Goal: Task Accomplishment & Management: Complete application form

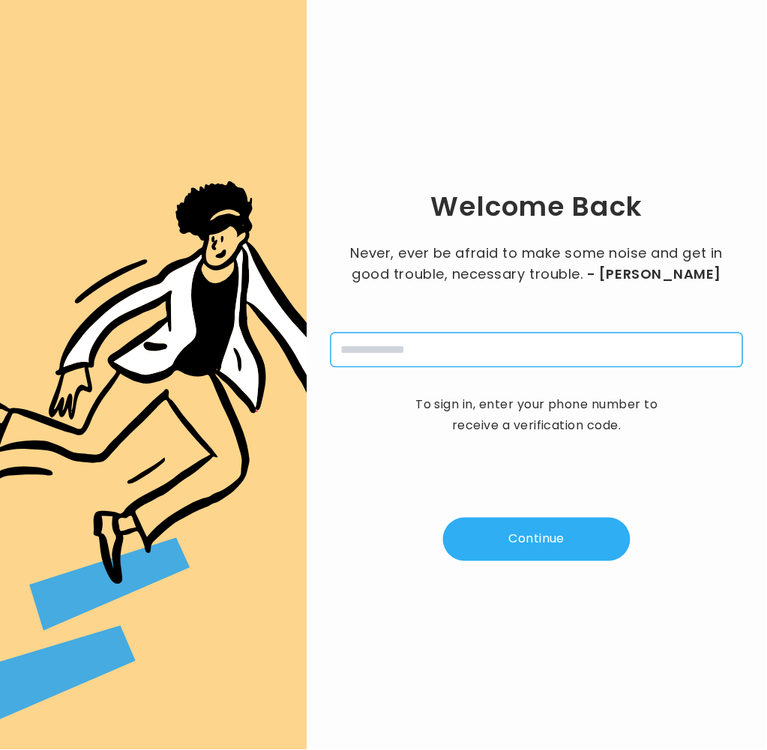
click at [430, 345] on input "tel" at bounding box center [537, 350] width 412 height 34
type input "**********"
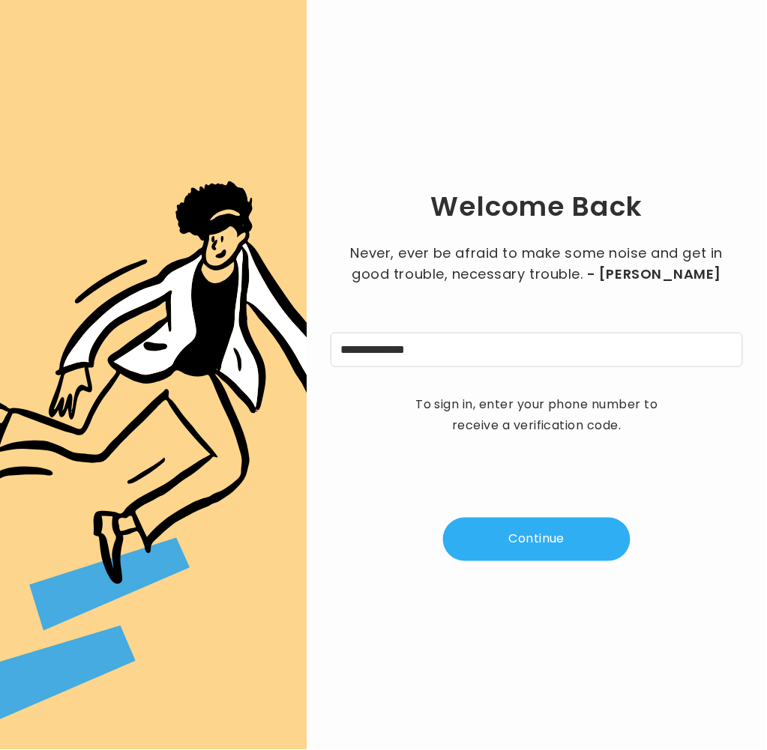
drag, startPoint x: 535, startPoint y: 545, endPoint x: 461, endPoint y: 451, distance: 119.6
click at [526, 527] on button "Continue" at bounding box center [536, 539] width 187 height 43
type input "*"
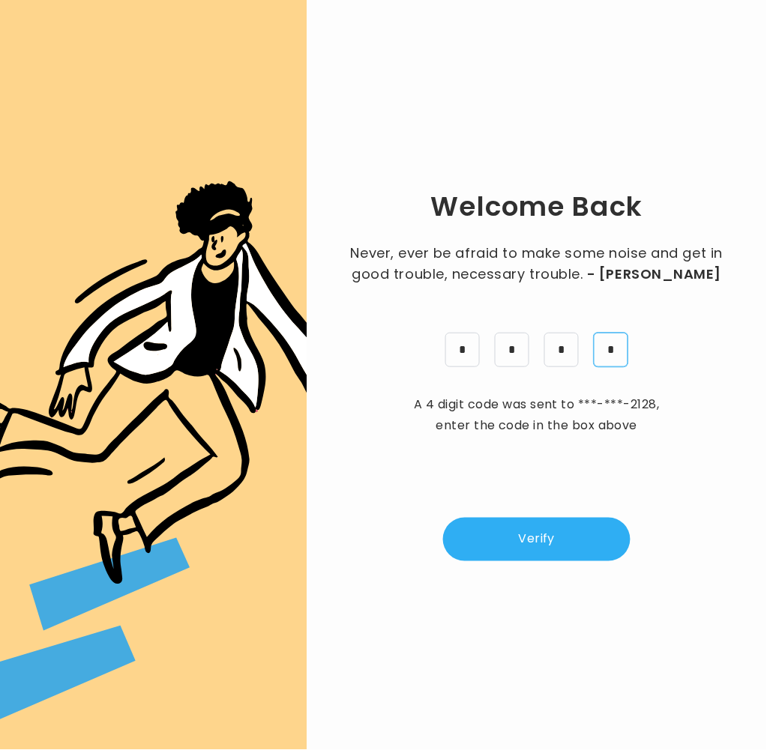
type input "*"
click at [568, 541] on button "Verify" at bounding box center [536, 539] width 187 height 43
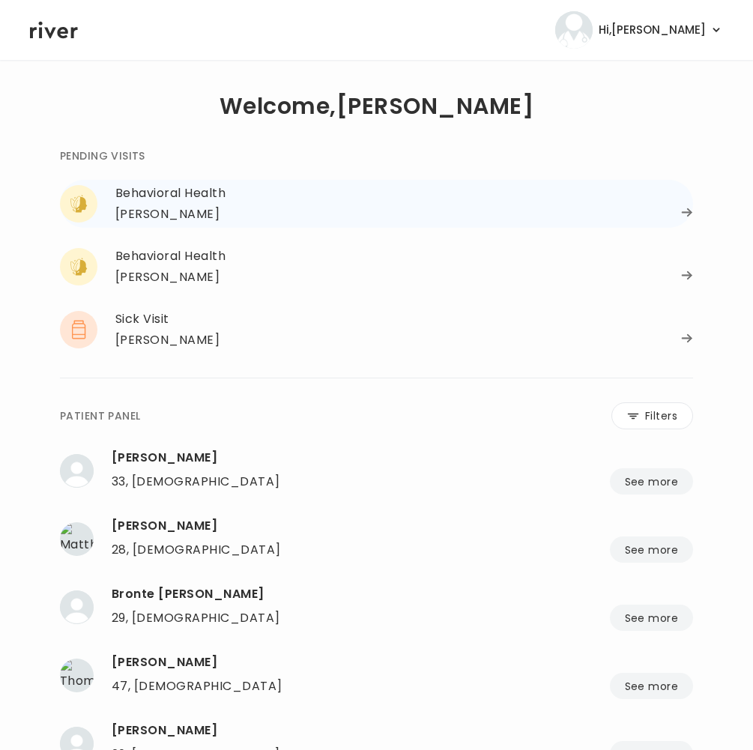
click at [175, 218] on div "Derrik Sipes" at bounding box center [167, 214] width 104 height 21
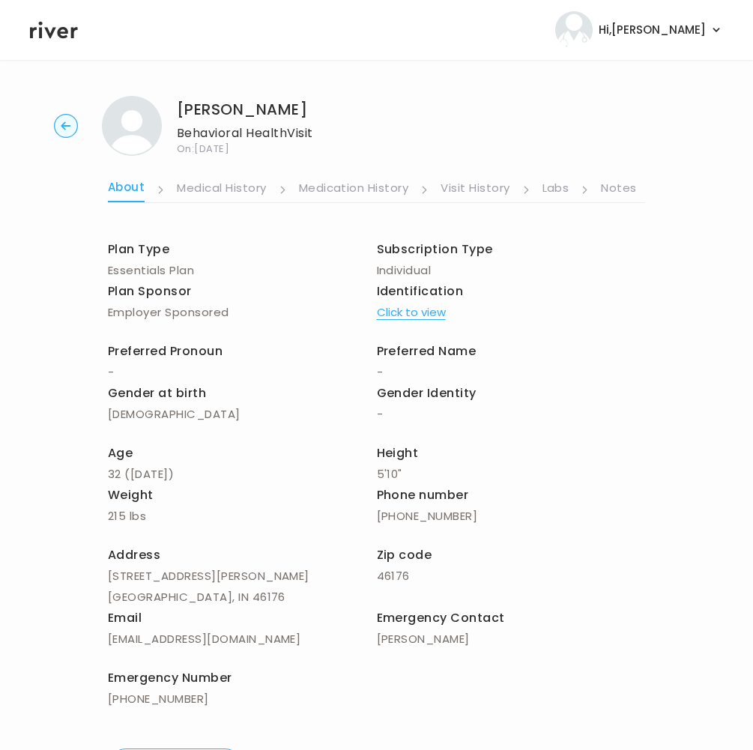
click at [620, 192] on link "Notes" at bounding box center [618, 190] width 35 height 24
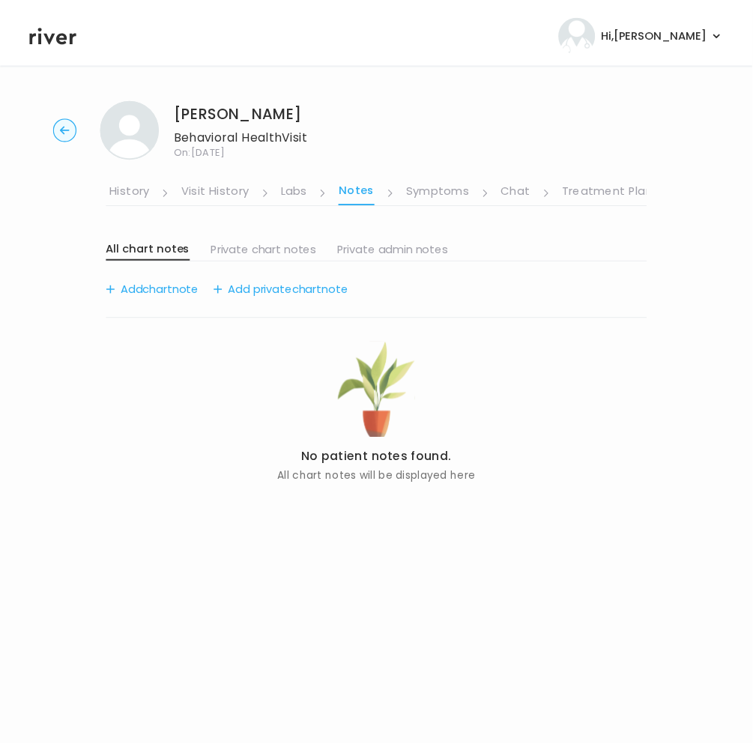
scroll to position [0, 256]
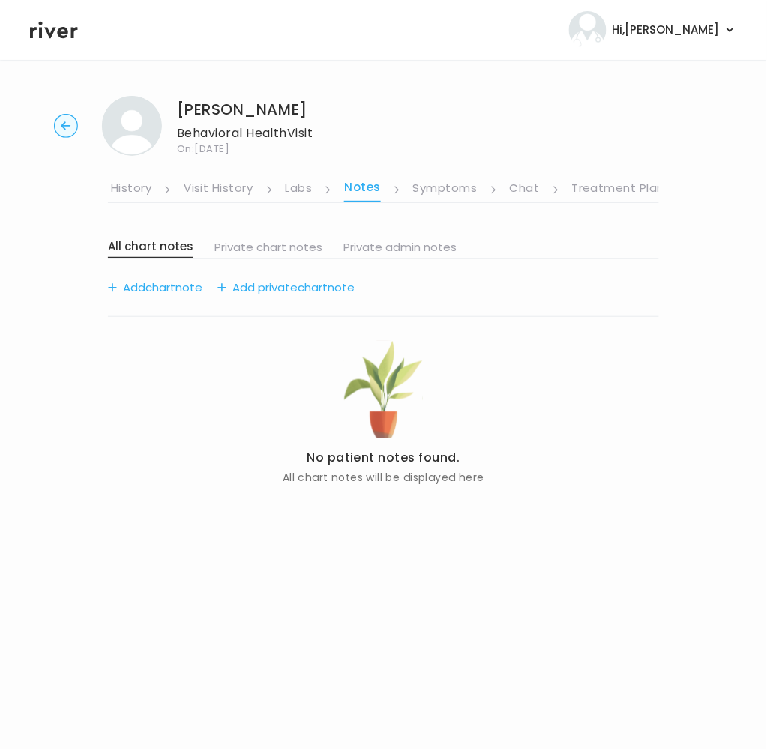
click at [433, 189] on link "Symptoms" at bounding box center [445, 190] width 64 height 24
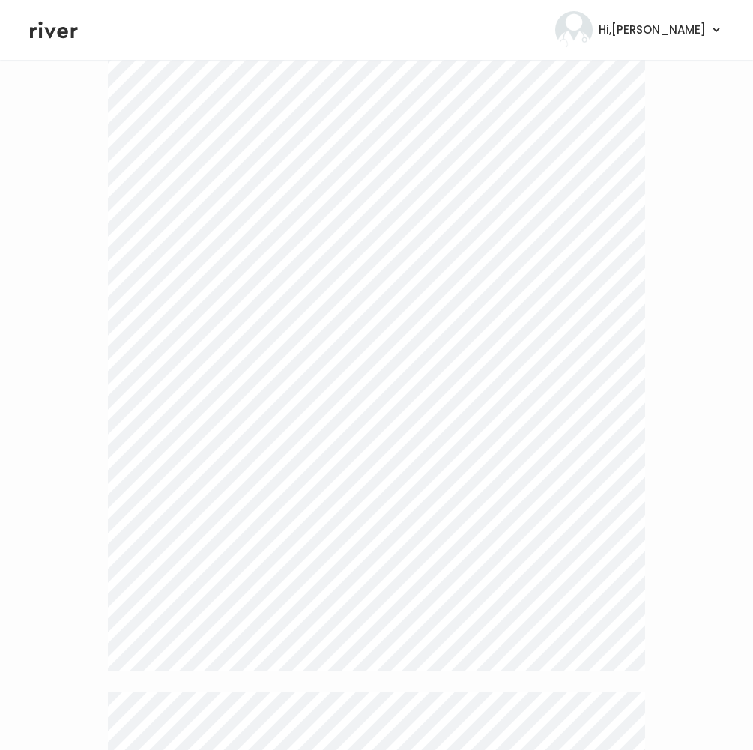
scroll to position [3454, 0]
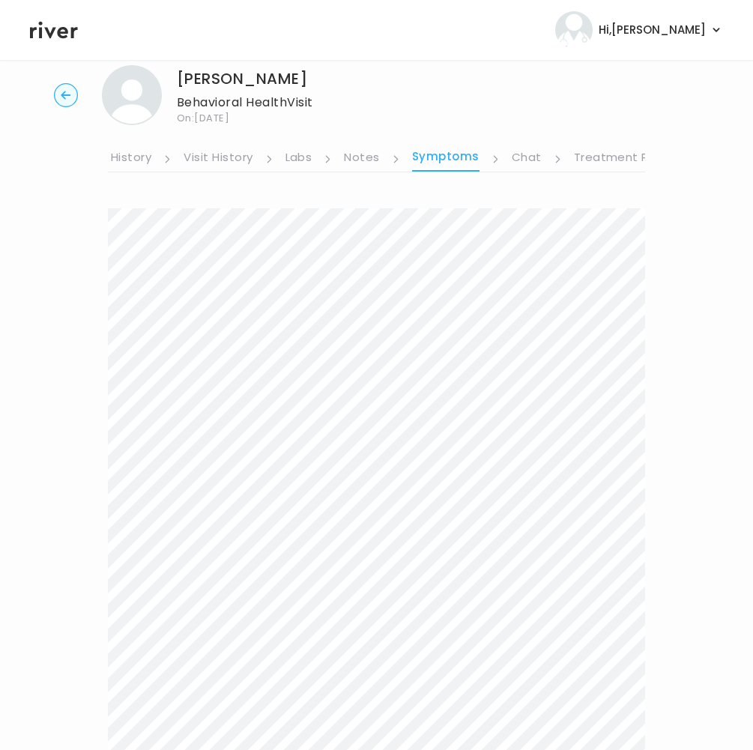
scroll to position [0, 0]
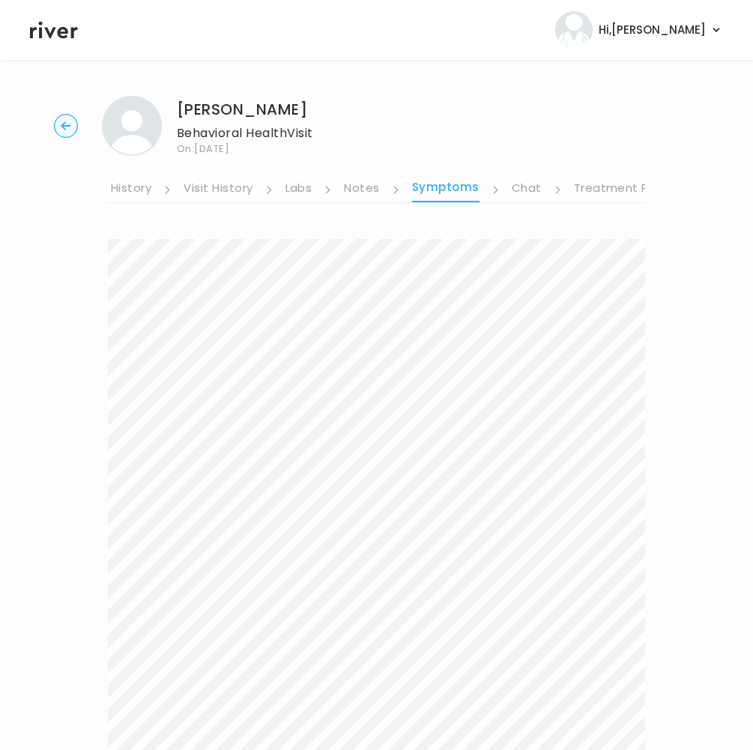
click at [522, 182] on link "Chat" at bounding box center [527, 190] width 30 height 24
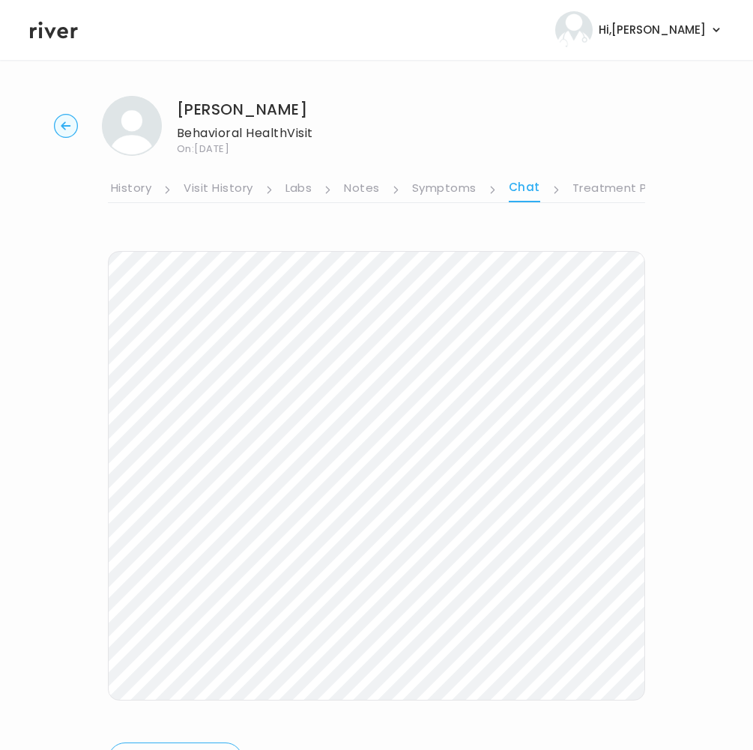
click at [66, 116] on circle "button" at bounding box center [66, 126] width 23 height 23
click at [68, 121] on circle "button" at bounding box center [66, 126] width 23 height 23
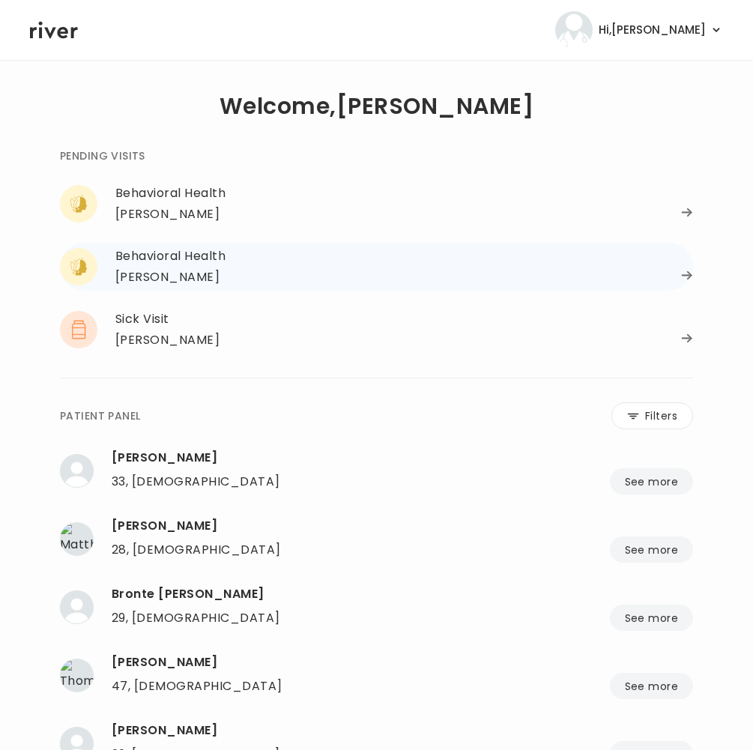
click at [157, 279] on div "NIKKI ADVANI" at bounding box center [167, 277] width 104 height 21
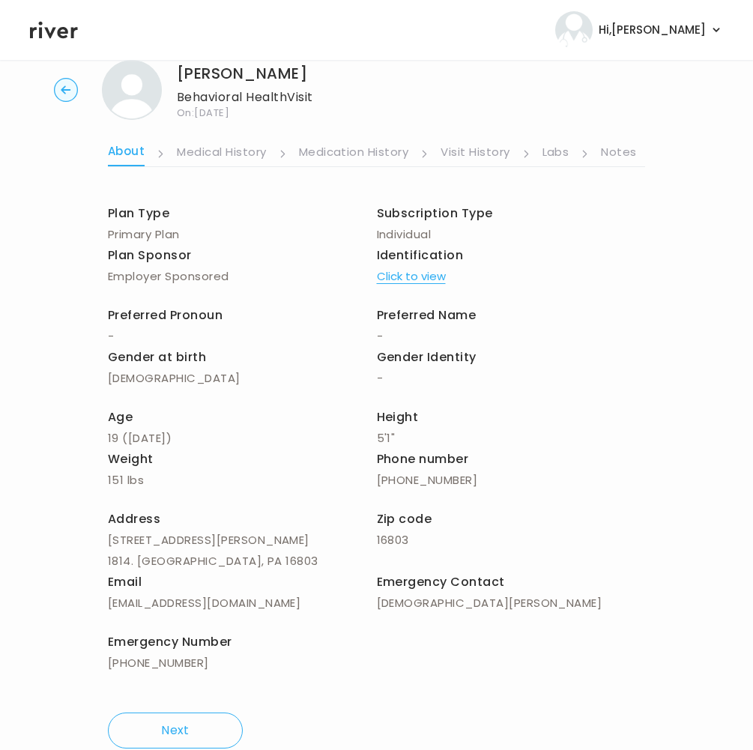
scroll to position [70, 0]
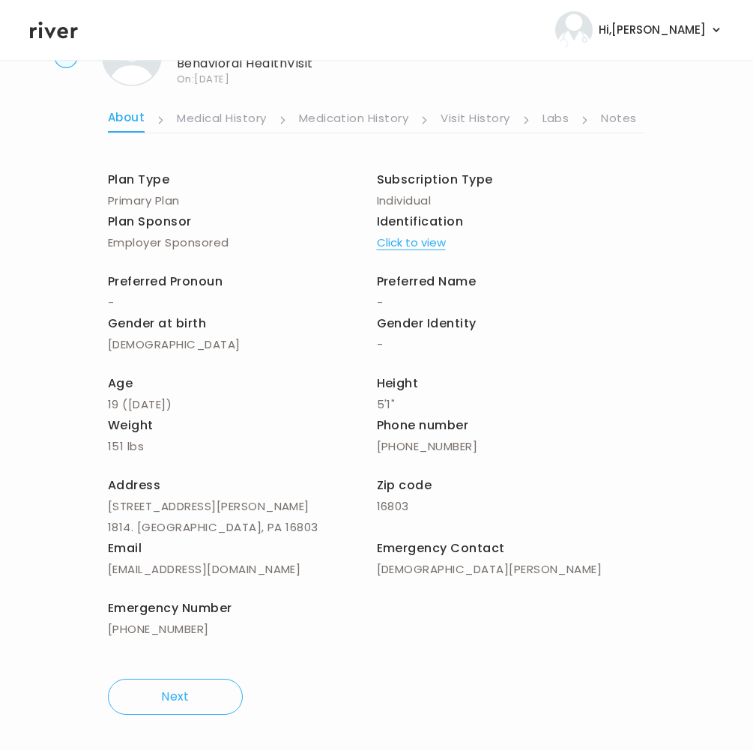
click at [615, 115] on link "Notes" at bounding box center [618, 120] width 35 height 24
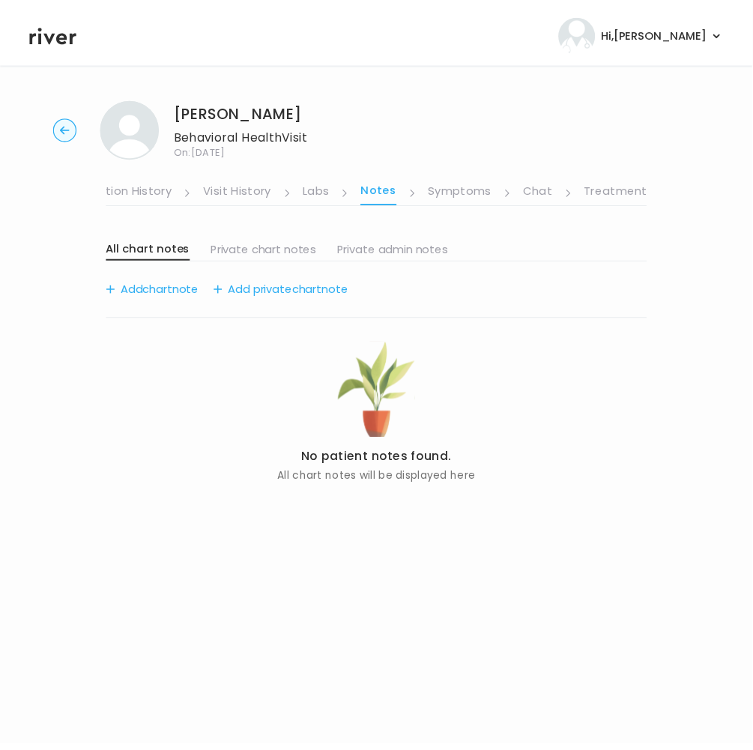
scroll to position [0, 256]
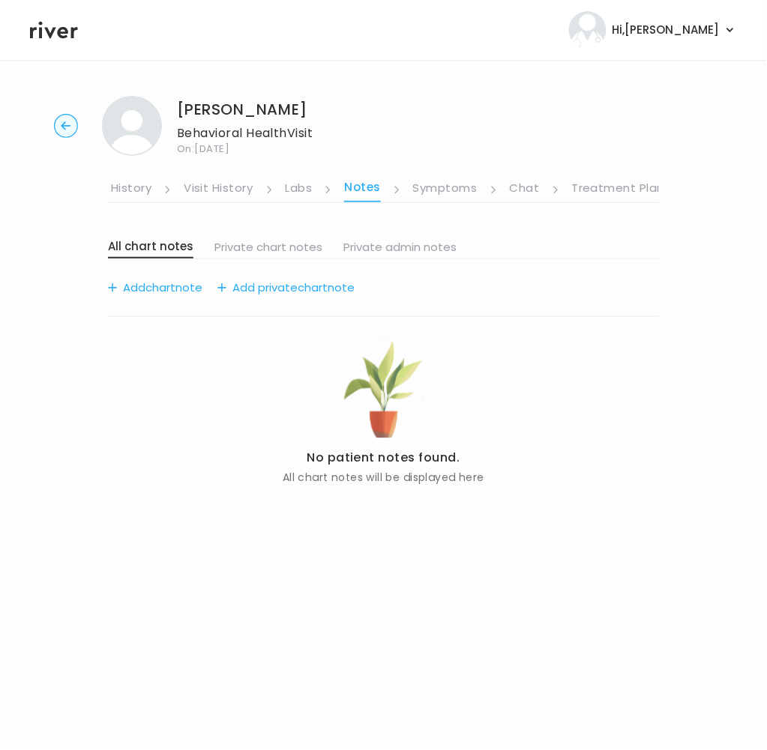
click at [437, 188] on link "Symptoms" at bounding box center [445, 190] width 64 height 24
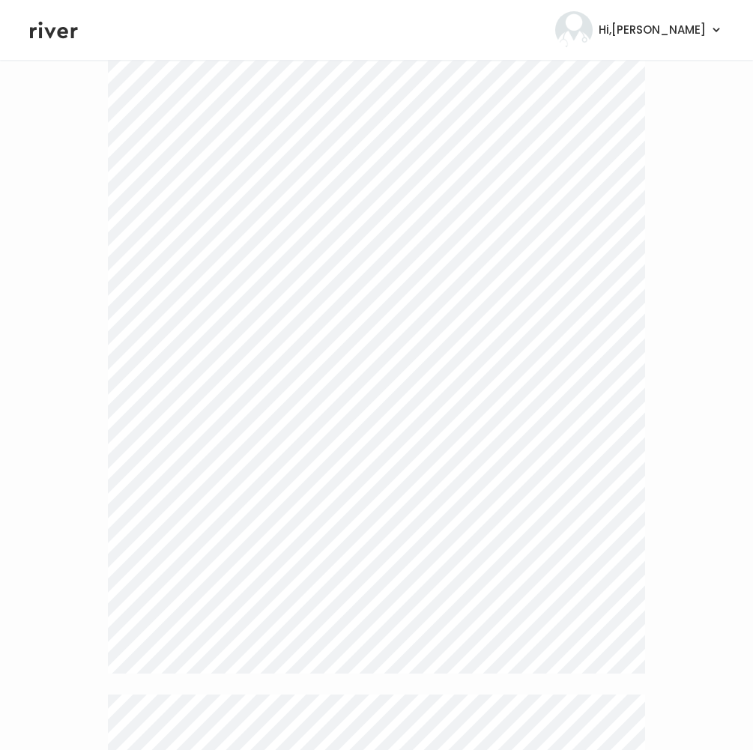
scroll to position [3794, 0]
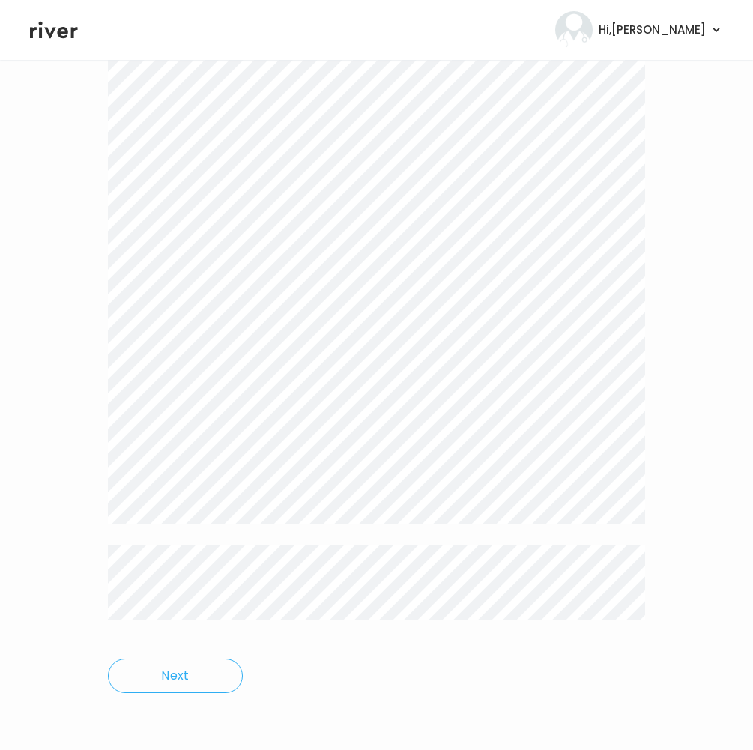
drag, startPoint x: 106, startPoint y: 244, endPoint x: 571, endPoint y: 742, distance: 680.6
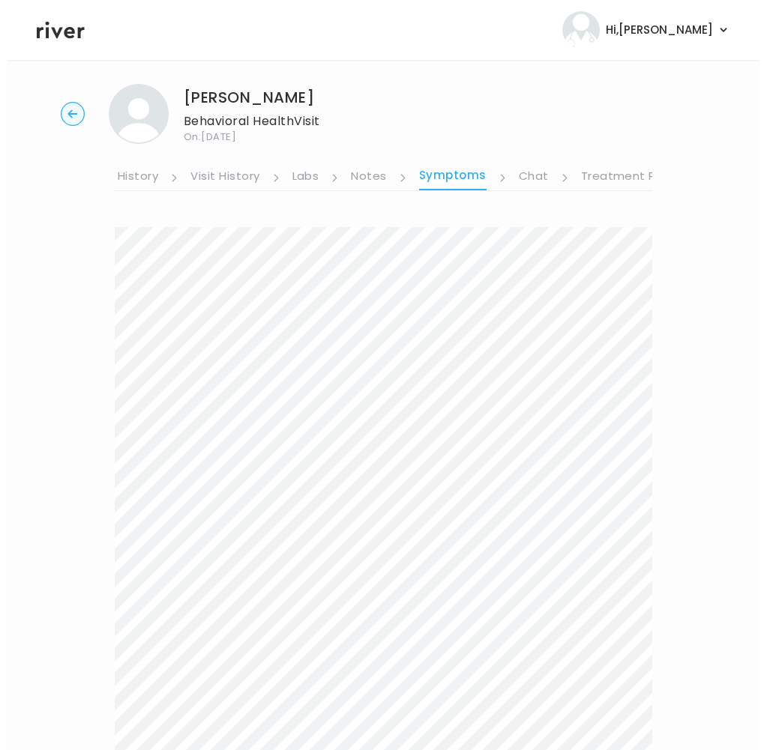
scroll to position [0, 0]
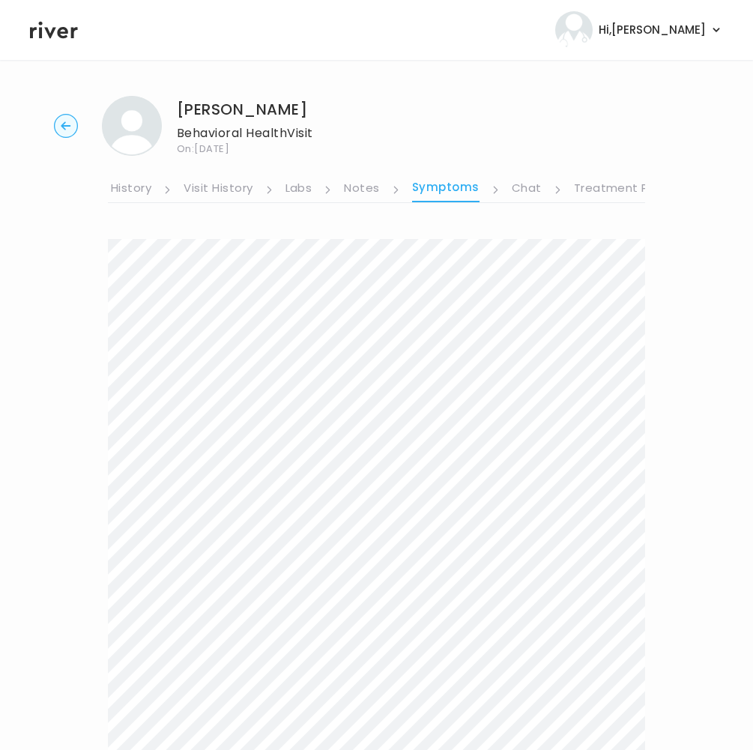
click at [607, 187] on link "Treatment Plan" at bounding box center [620, 190] width 93 height 24
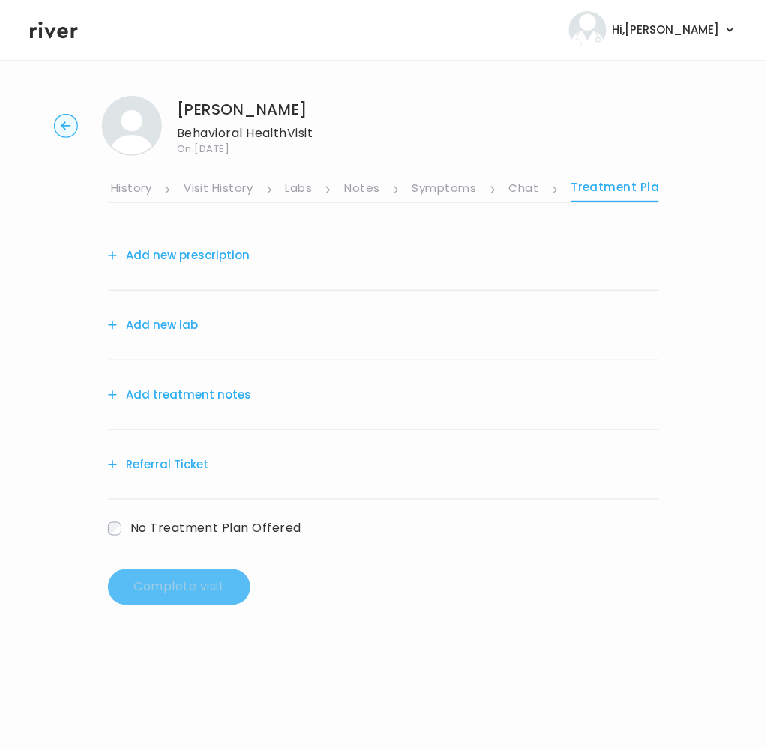
click at [183, 395] on button "Add treatment notes" at bounding box center [179, 395] width 143 height 21
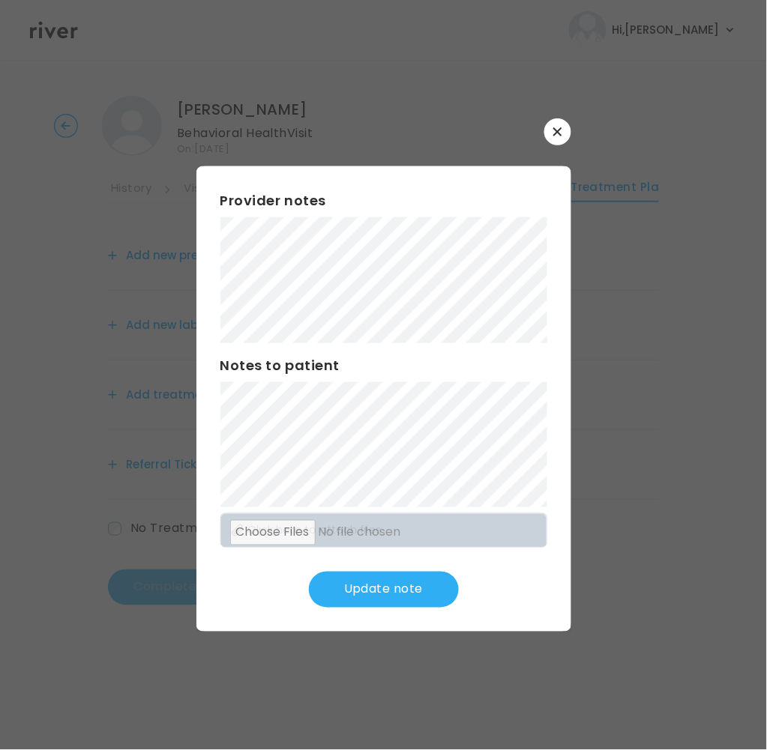
click at [421, 595] on button "Update note" at bounding box center [384, 590] width 150 height 36
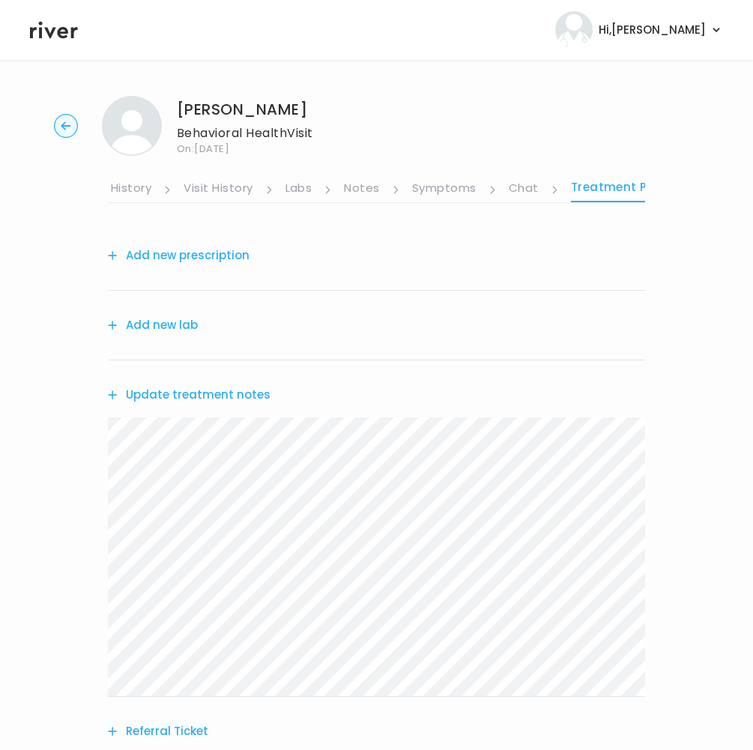
click at [124, 185] on link "Medication History" at bounding box center [97, 190] width 110 height 24
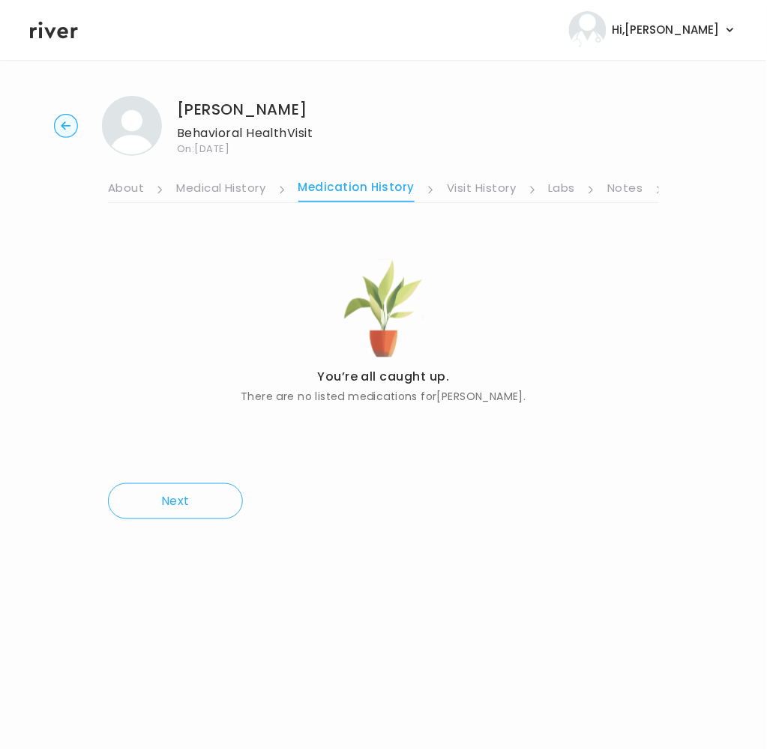
click at [130, 190] on link "About" at bounding box center [126, 190] width 36 height 24
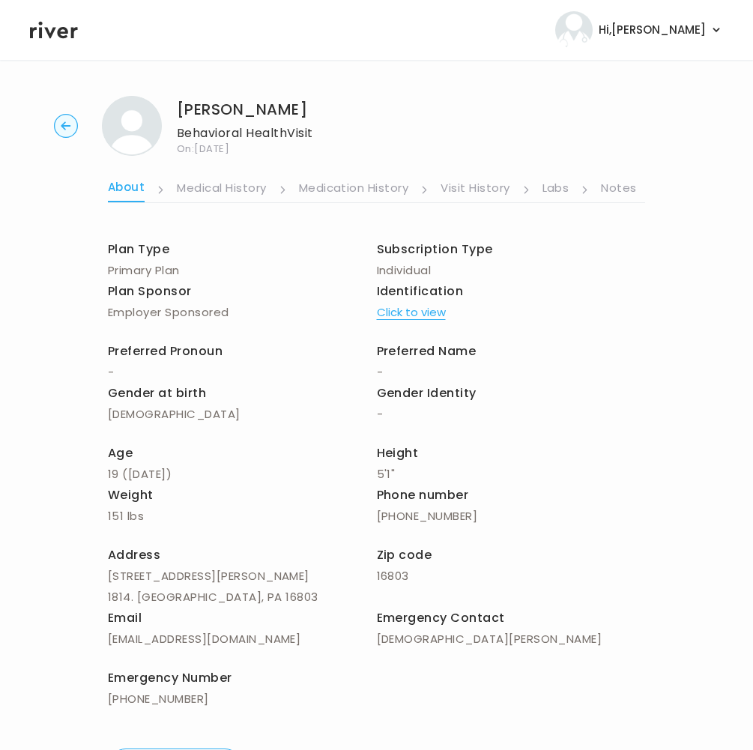
click at [610, 195] on link "Notes" at bounding box center [618, 190] width 35 height 24
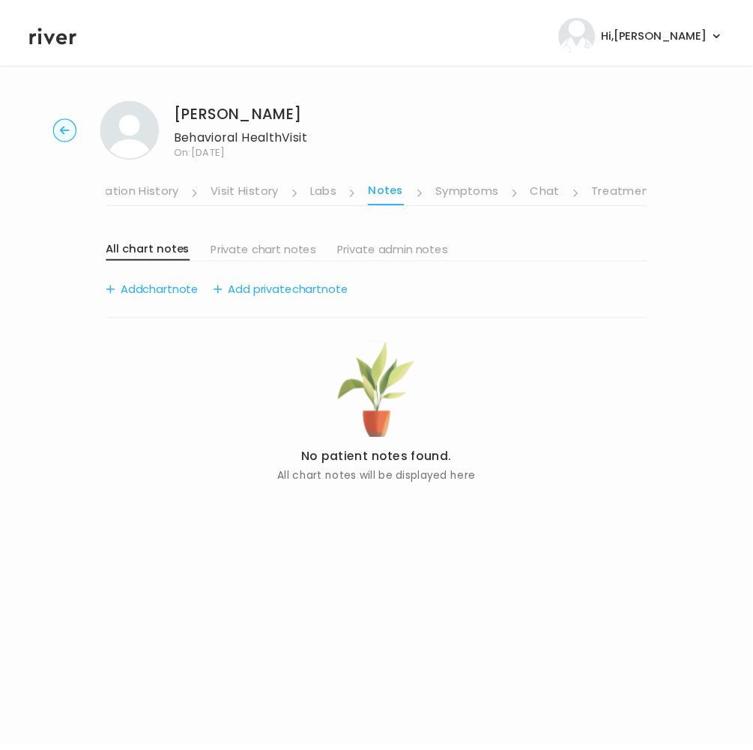
scroll to position [0, 256]
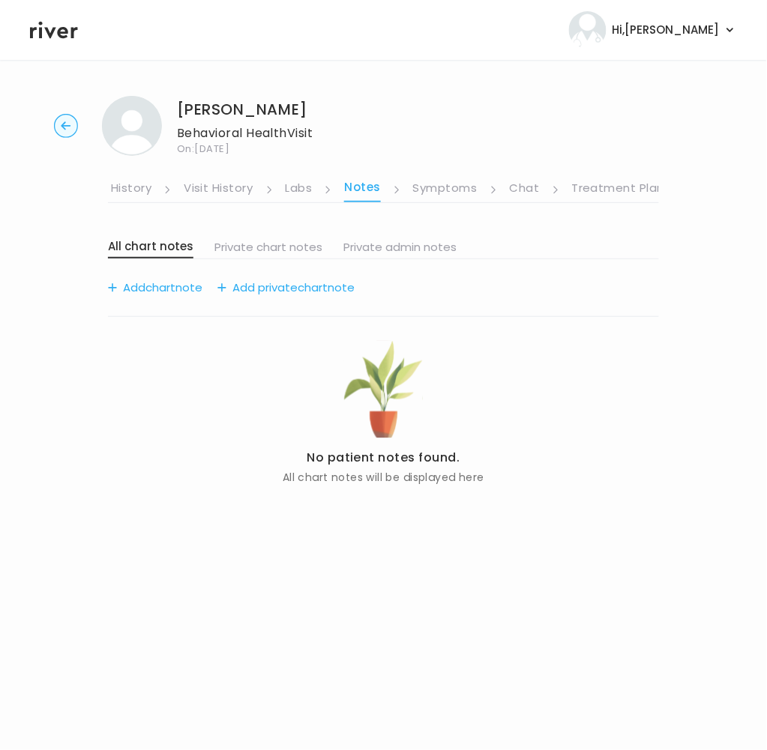
click at [613, 187] on link "Treatment Plan" at bounding box center [618, 190] width 93 height 24
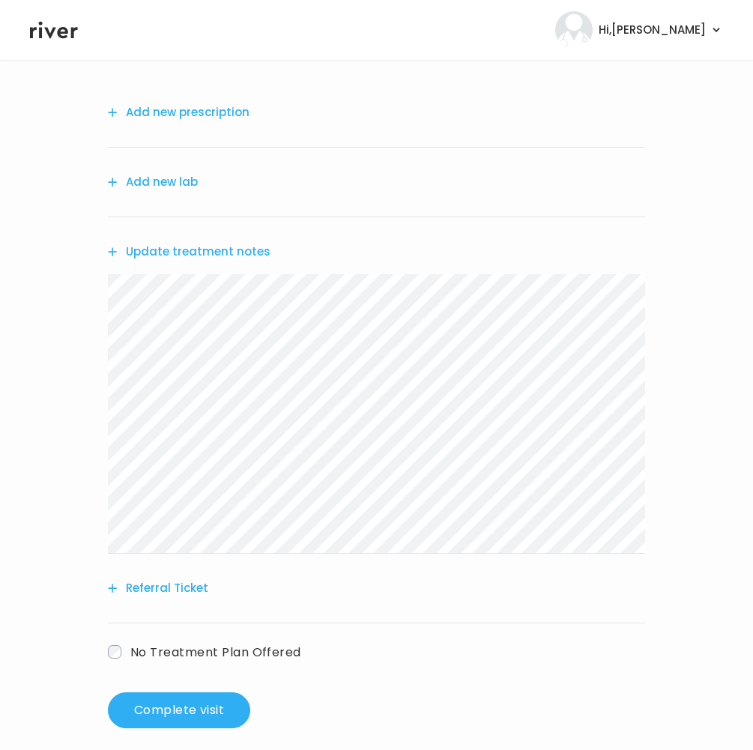
scroll to position [157, 0]
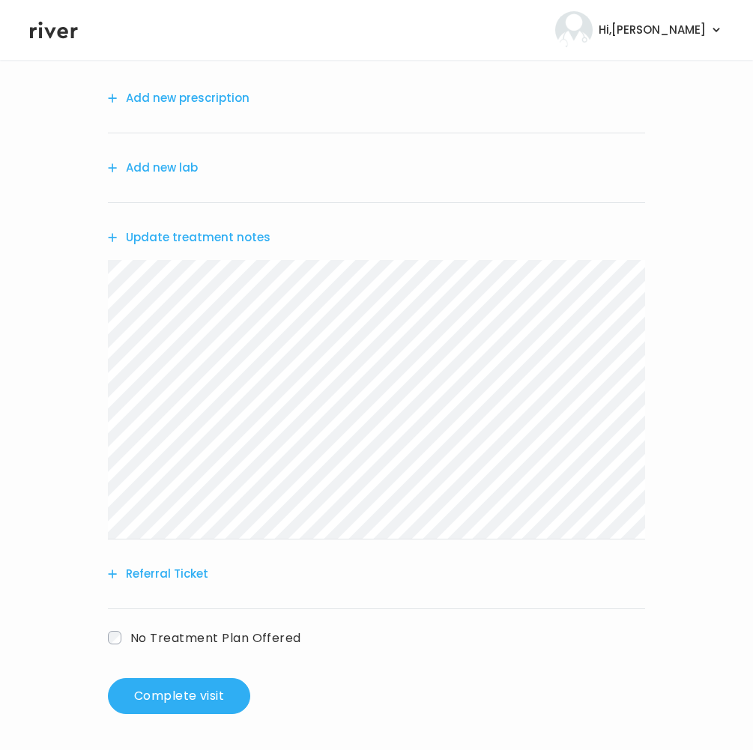
click at [228, 640] on span "No Treatment Plan Offered" at bounding box center [215, 637] width 171 height 17
click at [154, 574] on button "Referral Ticket" at bounding box center [158, 574] width 100 height 21
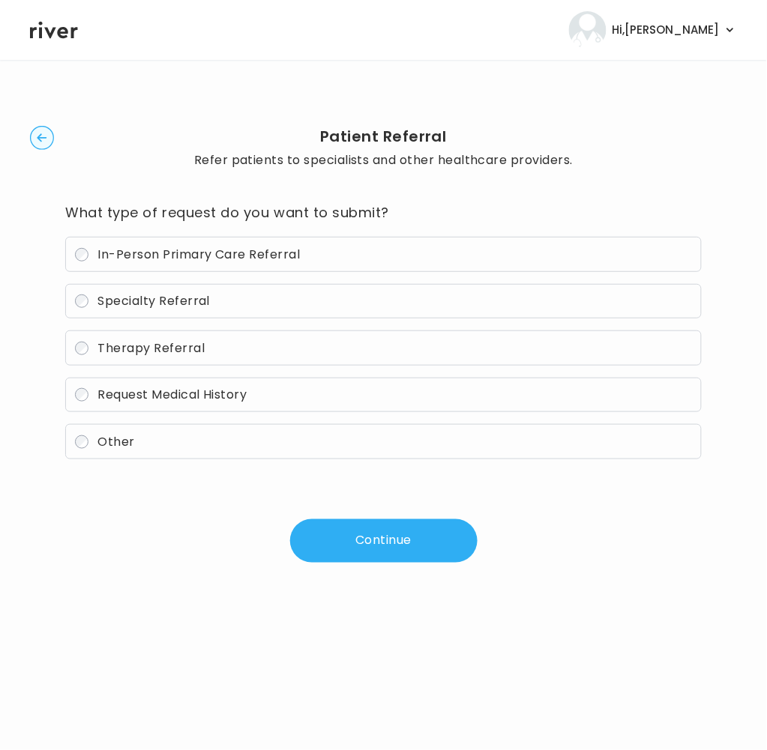
click at [155, 307] on span "Specialty Referral" at bounding box center [154, 300] width 112 height 17
click at [358, 529] on button "Continue" at bounding box center [383, 541] width 187 height 43
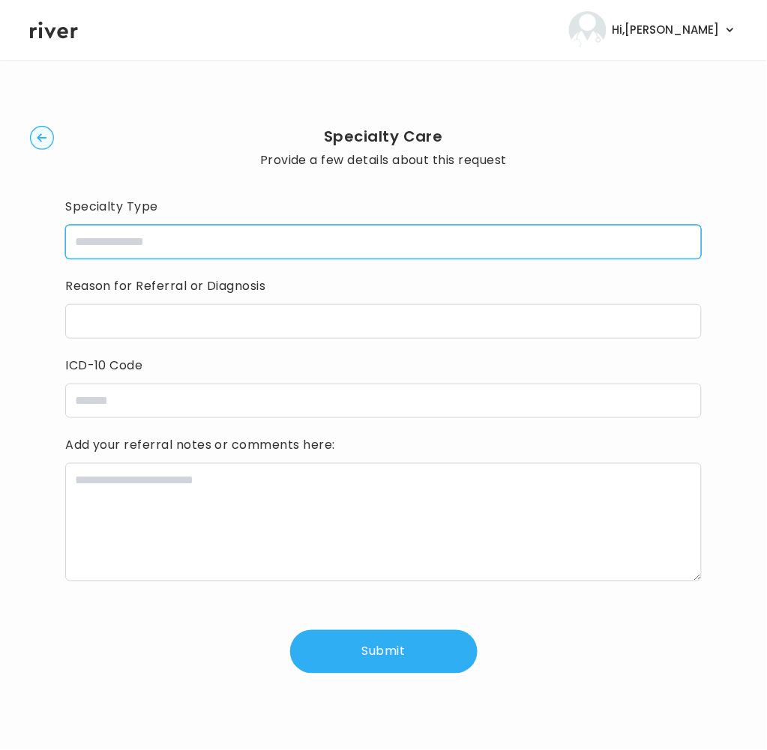
click at [121, 245] on input "specialtyType" at bounding box center [383, 242] width 637 height 34
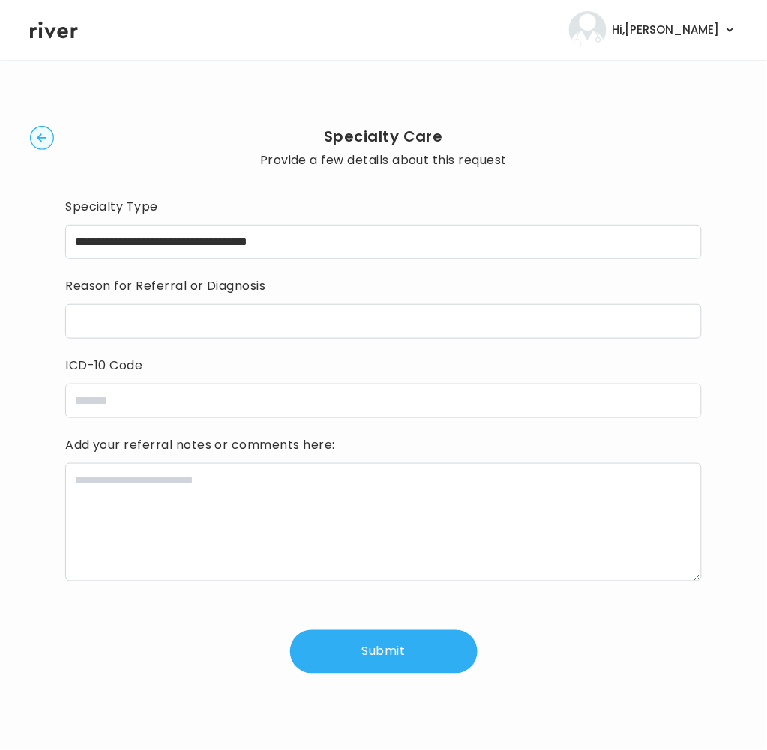
click at [158, 263] on div "**********" at bounding box center [383, 434] width 637 height 479
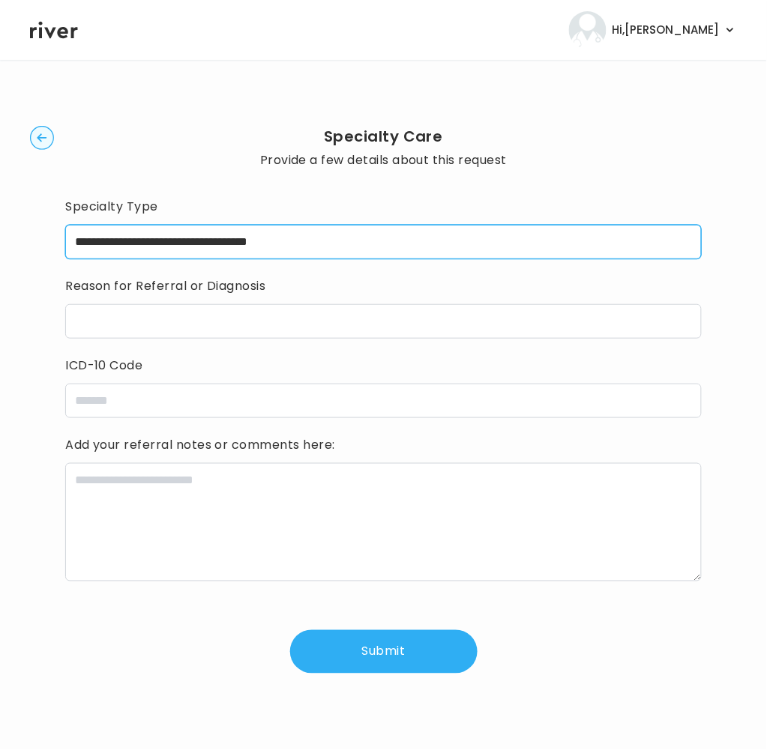
drag, startPoint x: 145, startPoint y: 241, endPoint x: 328, endPoint y: 254, distance: 183.4
click at [325, 253] on input "**********" at bounding box center [383, 242] width 637 height 34
type input "**********"
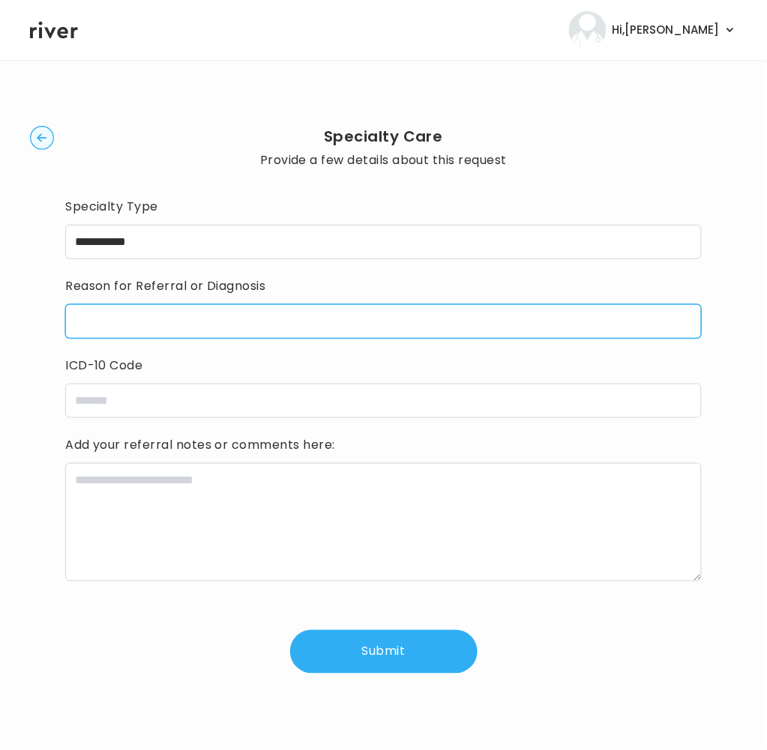
click at [153, 322] on input "reasonForReferral" at bounding box center [383, 321] width 637 height 34
paste input "**********"
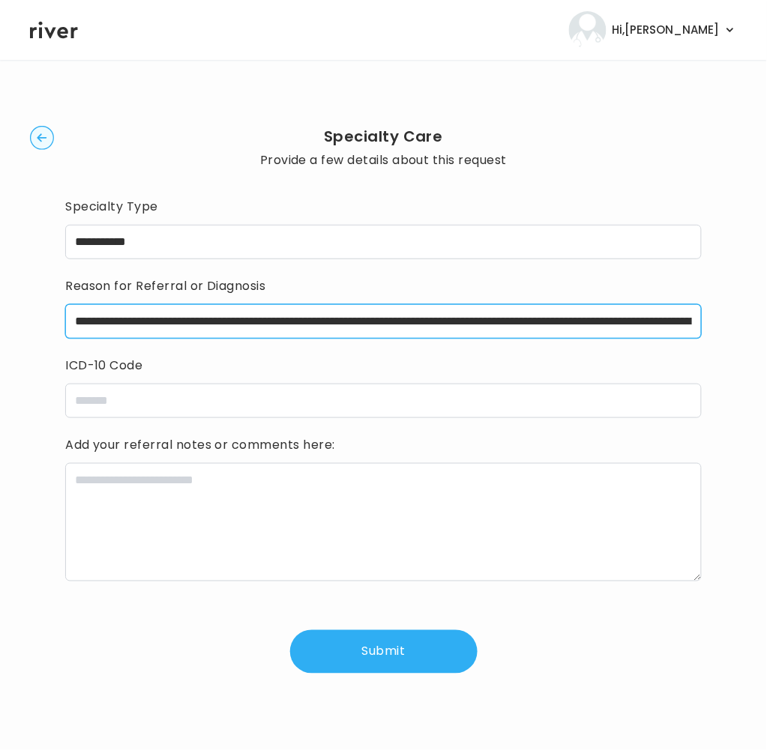
scroll to position [0, 769]
type input "**********"
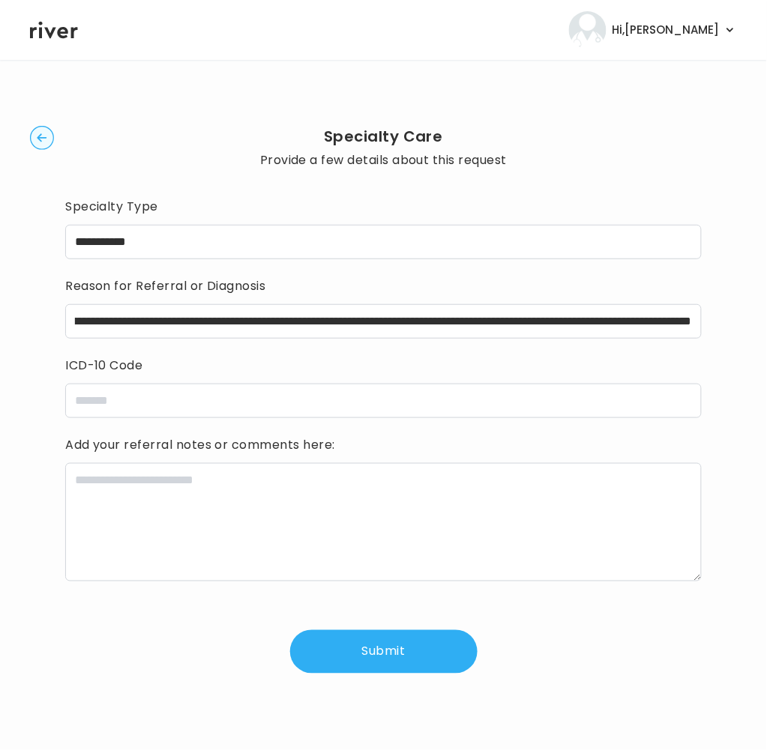
scroll to position [0, 0]
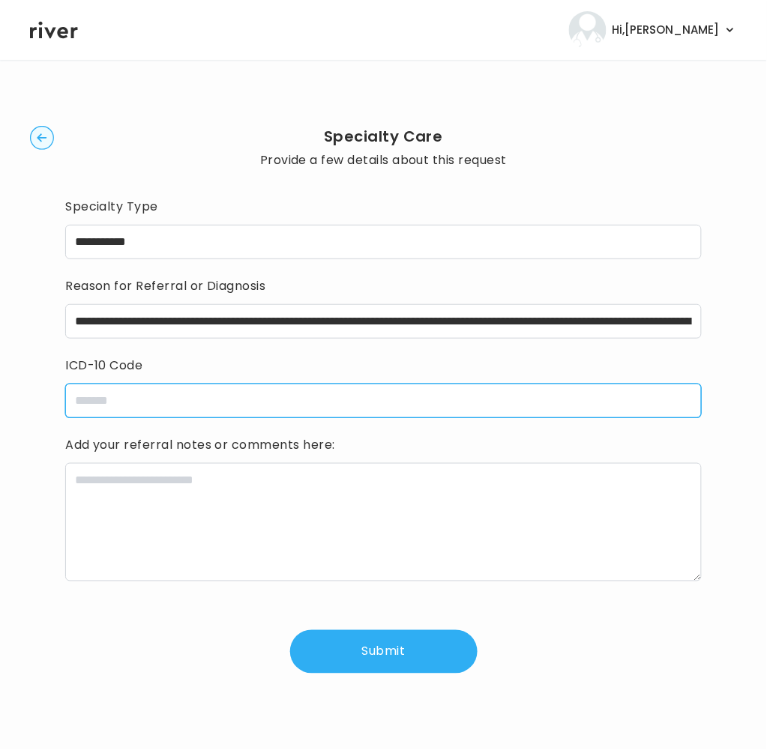
click at [102, 406] on input "icdCode" at bounding box center [383, 401] width 637 height 34
paste input "*****"
paste input "******"
type input "**********"
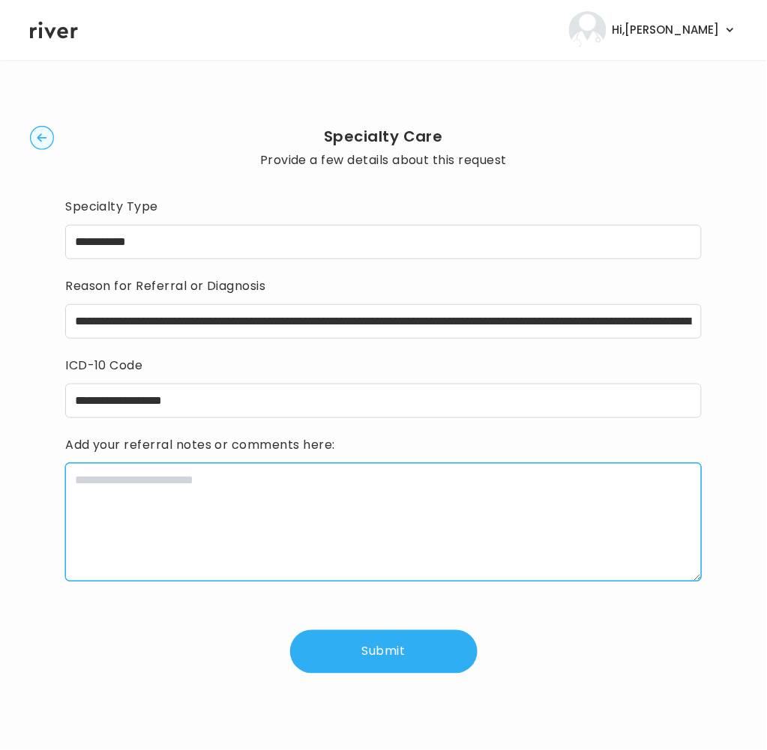
click at [129, 503] on textarea at bounding box center [383, 522] width 637 height 118
paste textarea "**********"
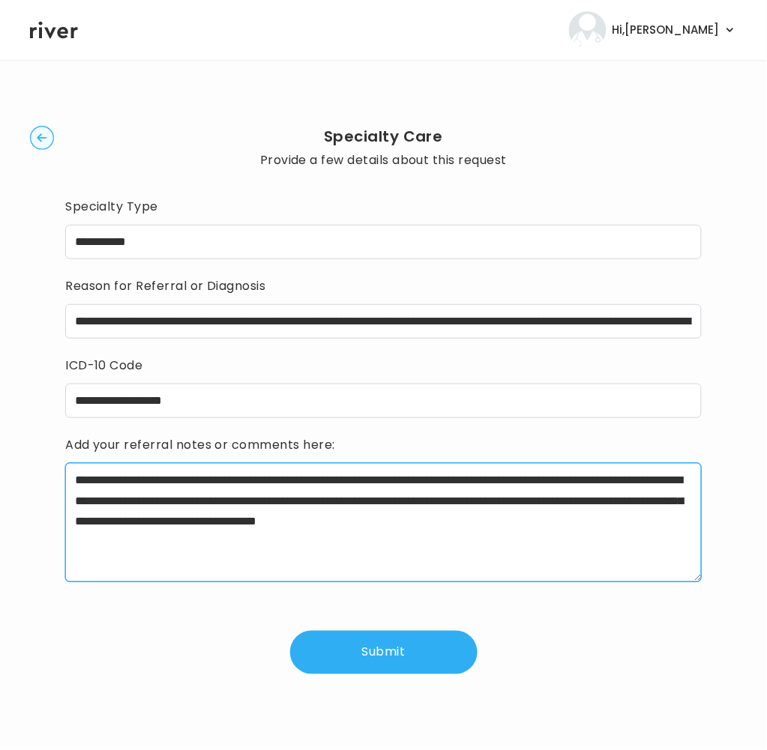
type textarea "**********"
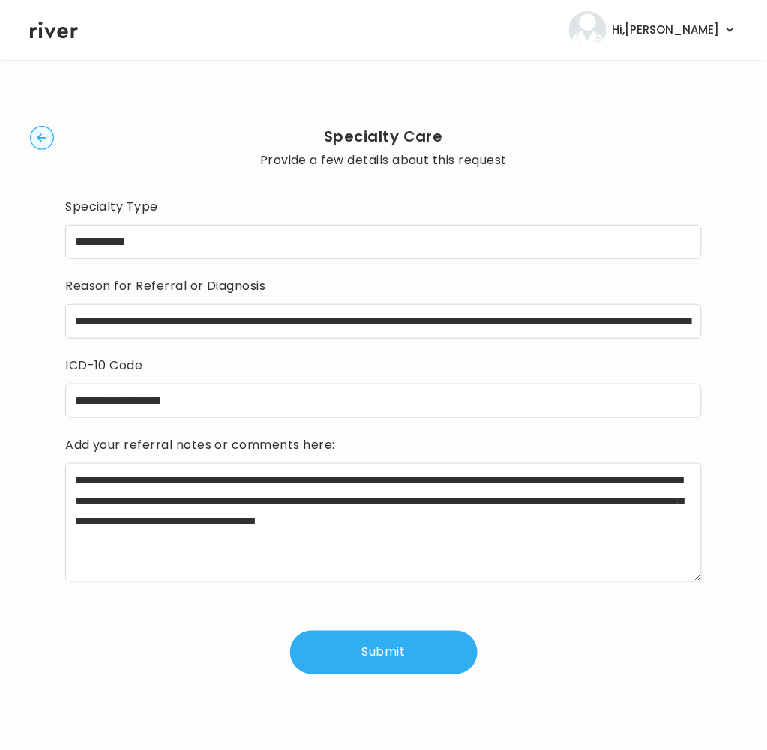
click at [388, 667] on button "Submit" at bounding box center [383, 652] width 187 height 43
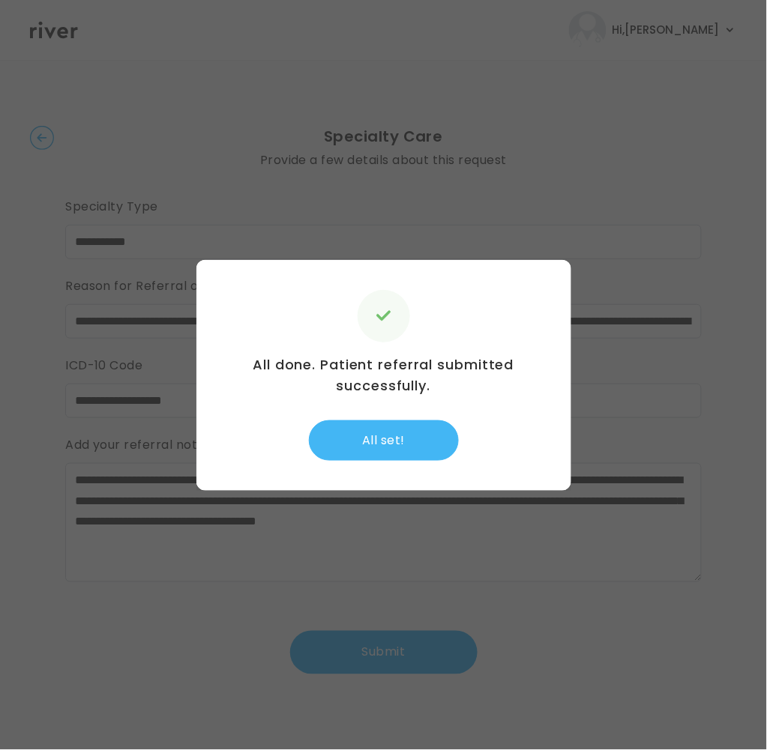
click at [371, 442] on button "All set!" at bounding box center [384, 441] width 150 height 40
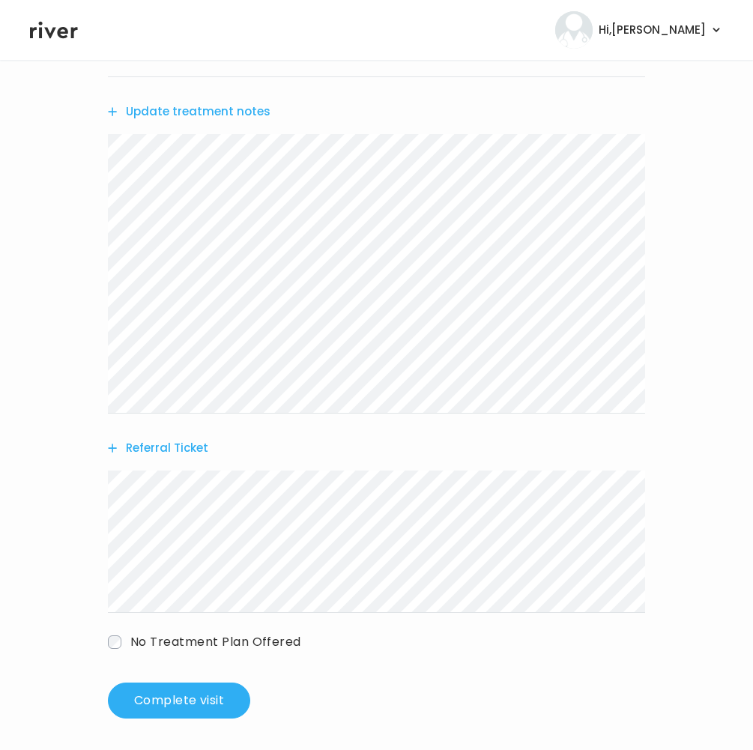
scroll to position [287, 0]
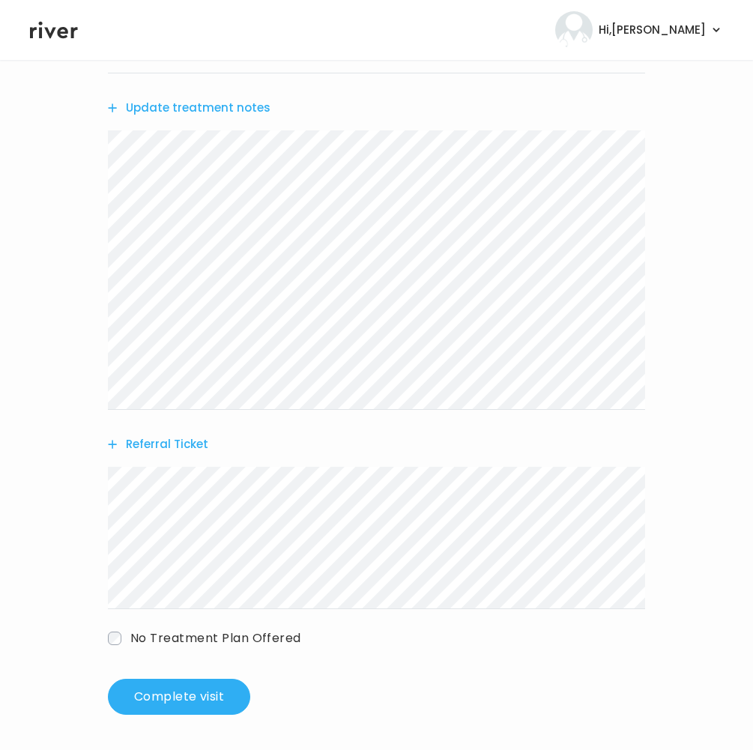
click at [188, 442] on button "Referral Ticket" at bounding box center [158, 444] width 100 height 21
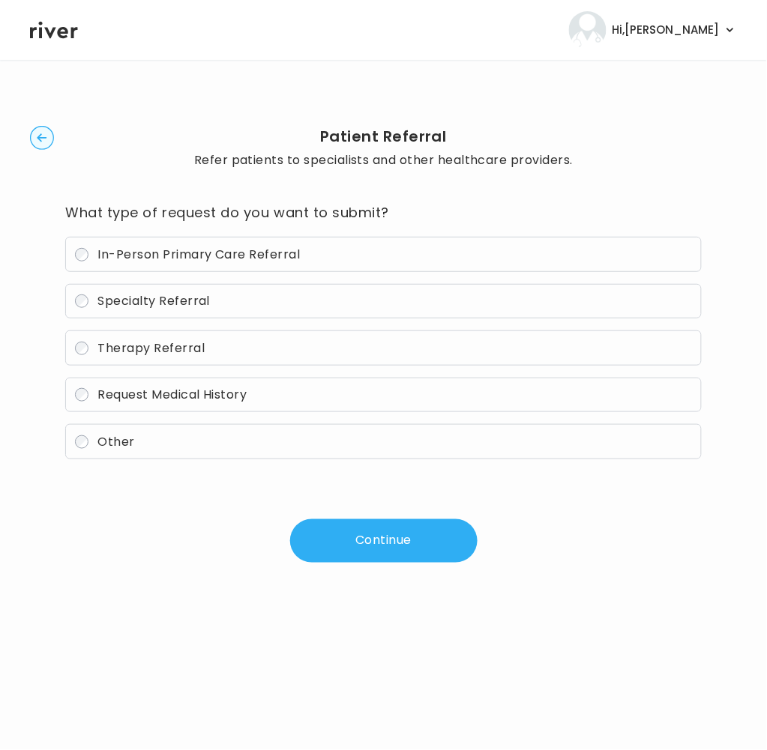
click at [142, 347] on span "Therapy Referral" at bounding box center [151, 348] width 107 height 17
click at [392, 540] on button "Continue" at bounding box center [383, 541] width 187 height 43
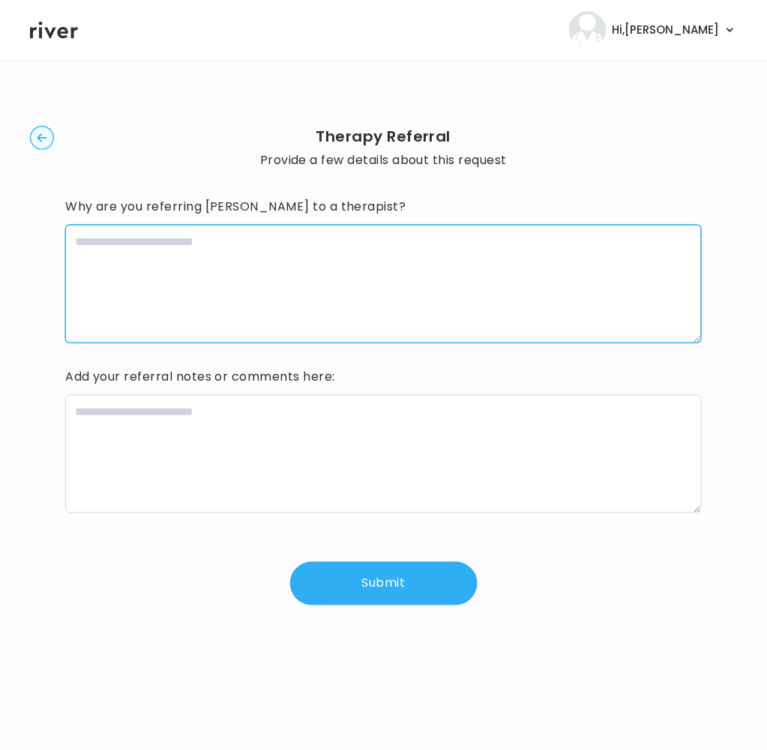
click at [471, 308] on textarea at bounding box center [383, 284] width 637 height 118
paste textarea "**********"
drag, startPoint x: 85, startPoint y: 245, endPoint x: 61, endPoint y: 245, distance: 24.0
click at [61, 245] on div "**********" at bounding box center [383, 366] width 707 height 564
drag, startPoint x: 166, startPoint y: 242, endPoint x: 19, endPoint y: 237, distance: 146.3
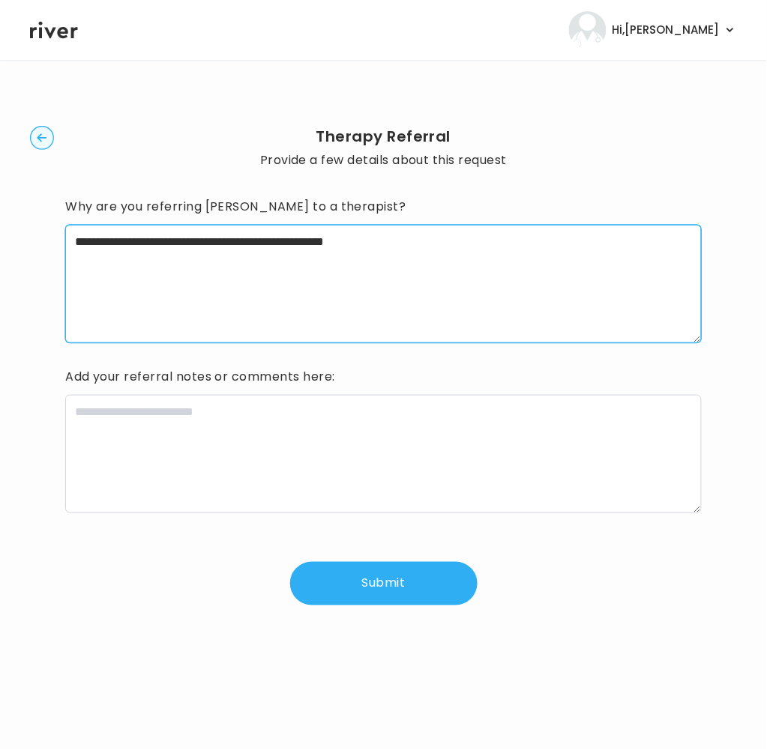
click at [19, 237] on main "**********" at bounding box center [383, 405] width 767 height 691
drag, startPoint x: 175, startPoint y: 243, endPoint x: -28, endPoint y: 232, distance: 202.7
click at [0, 232] on html "**********" at bounding box center [383, 375] width 767 height 750
type textarea "**********"
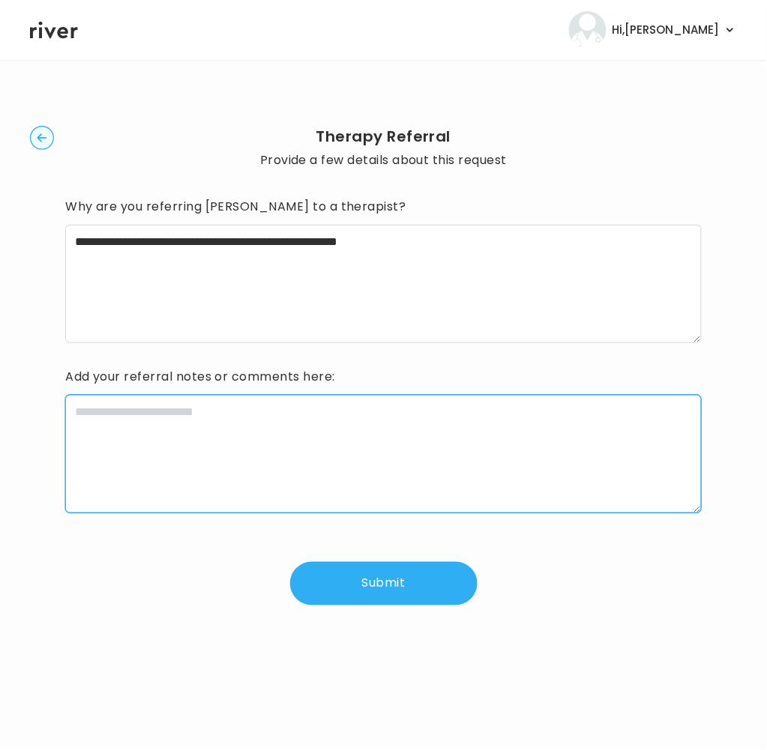
click at [181, 442] on textarea at bounding box center [383, 454] width 637 height 118
paste textarea "**********"
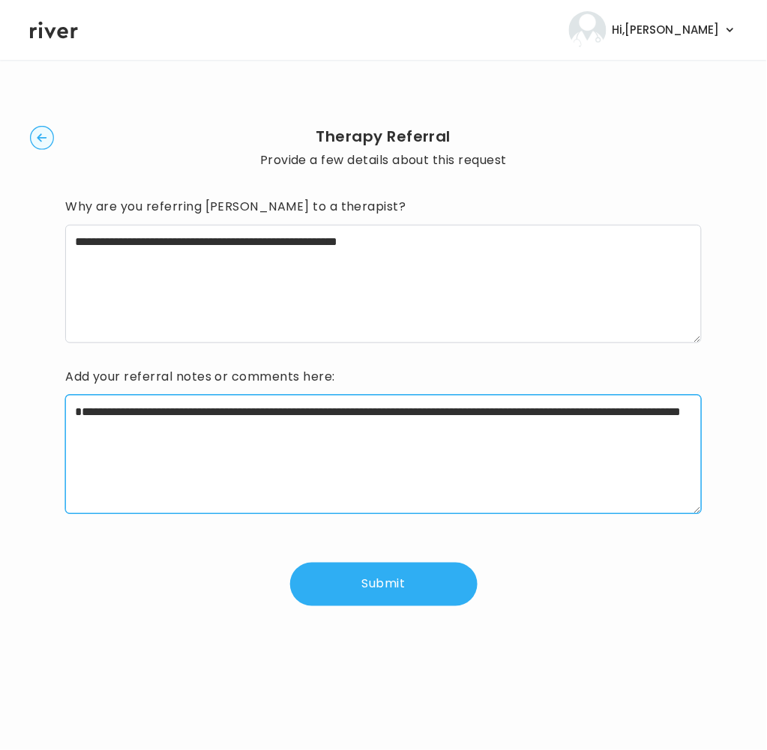
paste textarea "**********"
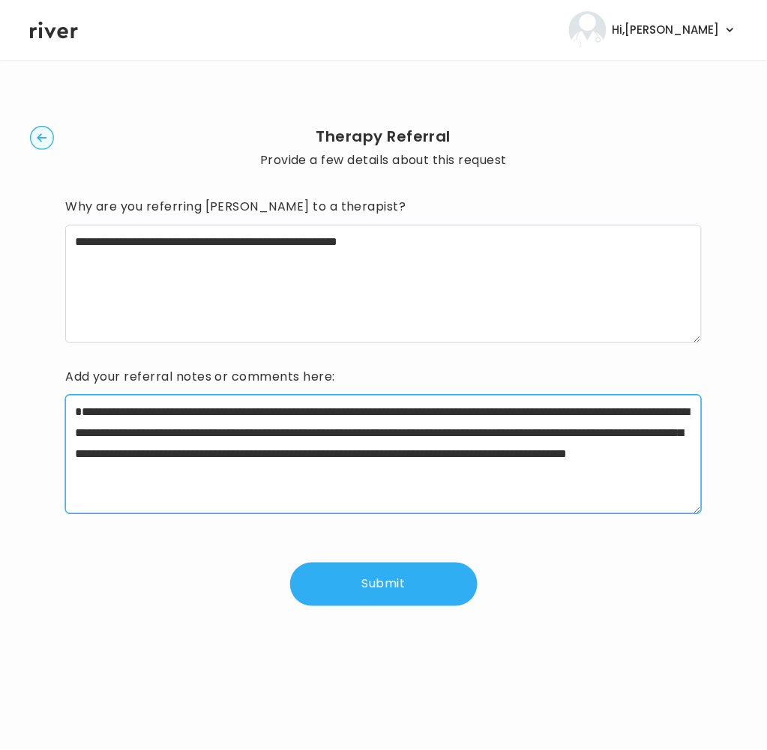
click at [344, 481] on textarea "**********" at bounding box center [383, 454] width 637 height 118
click at [213, 479] on textarea "**********" at bounding box center [383, 454] width 637 height 118
type textarea "**********"
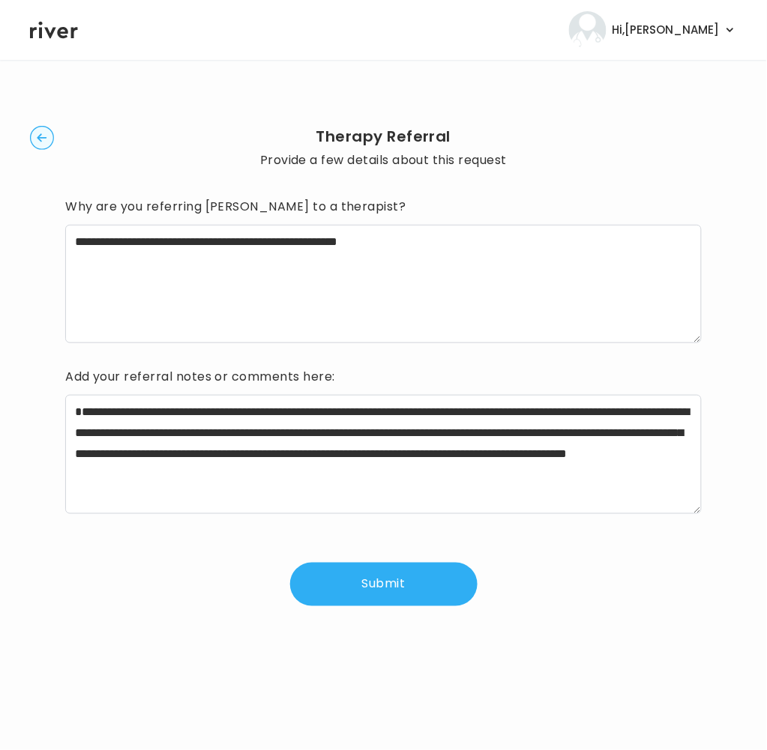
click at [380, 579] on button "Submit" at bounding box center [383, 584] width 187 height 43
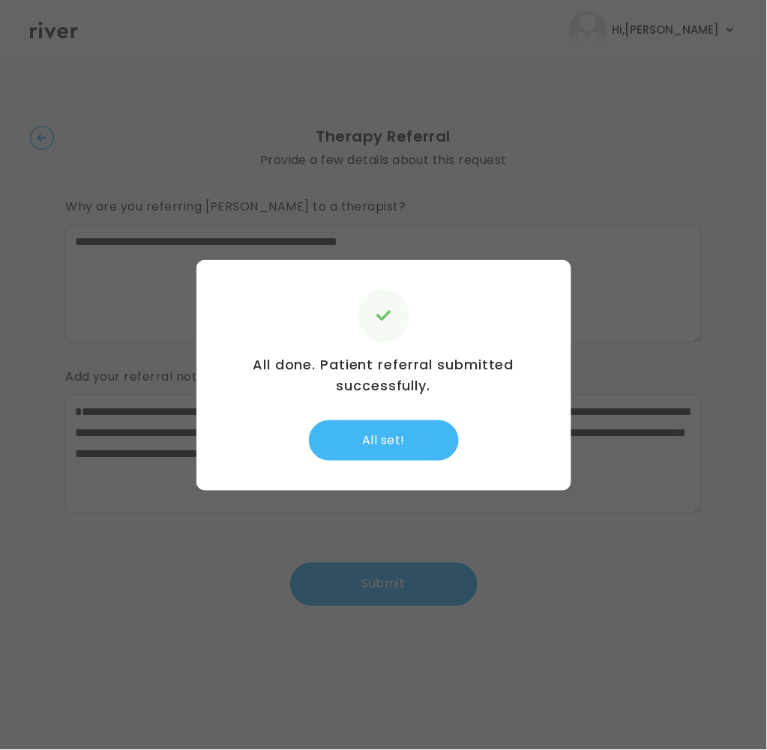
click at [415, 451] on button "All set!" at bounding box center [384, 441] width 150 height 40
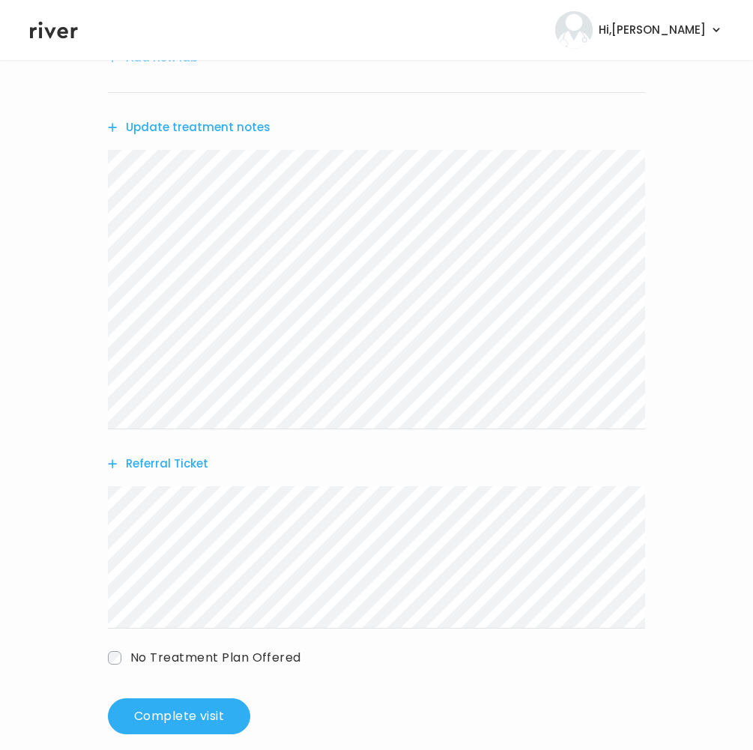
scroll to position [287, 0]
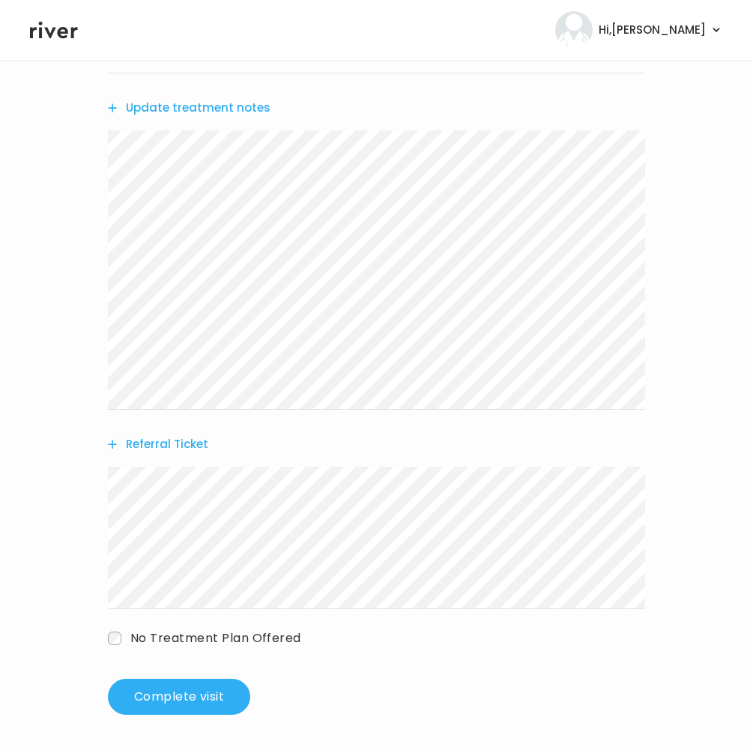
click at [193, 109] on button "Update treatment notes" at bounding box center [189, 107] width 163 height 21
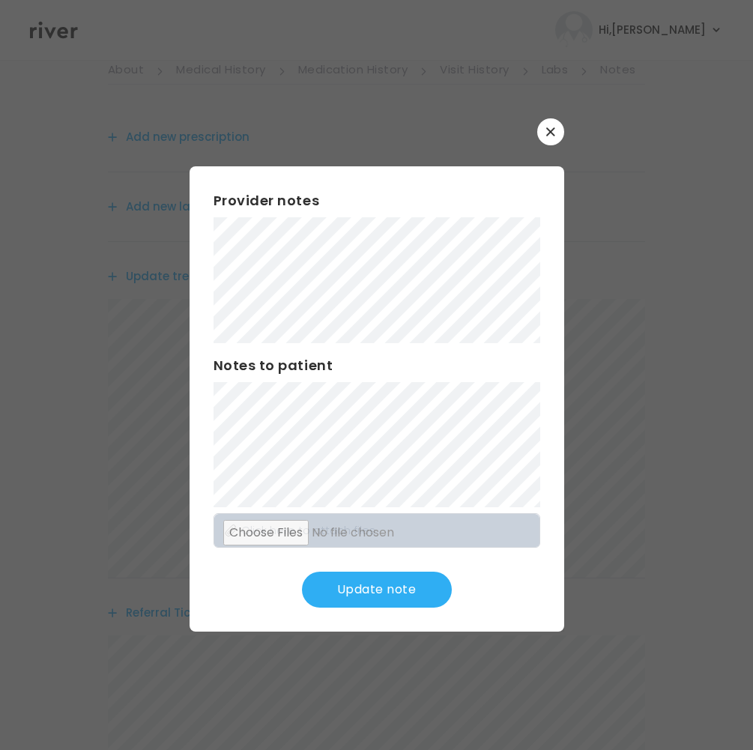
scroll to position [94, 0]
click at [386, 589] on button "Update note" at bounding box center [377, 590] width 150 height 36
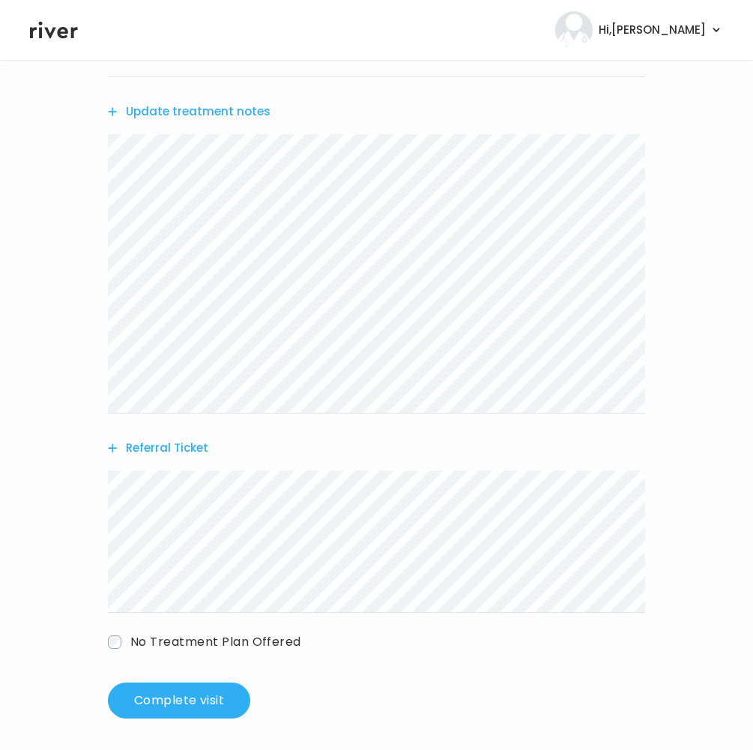
scroll to position [287, 0]
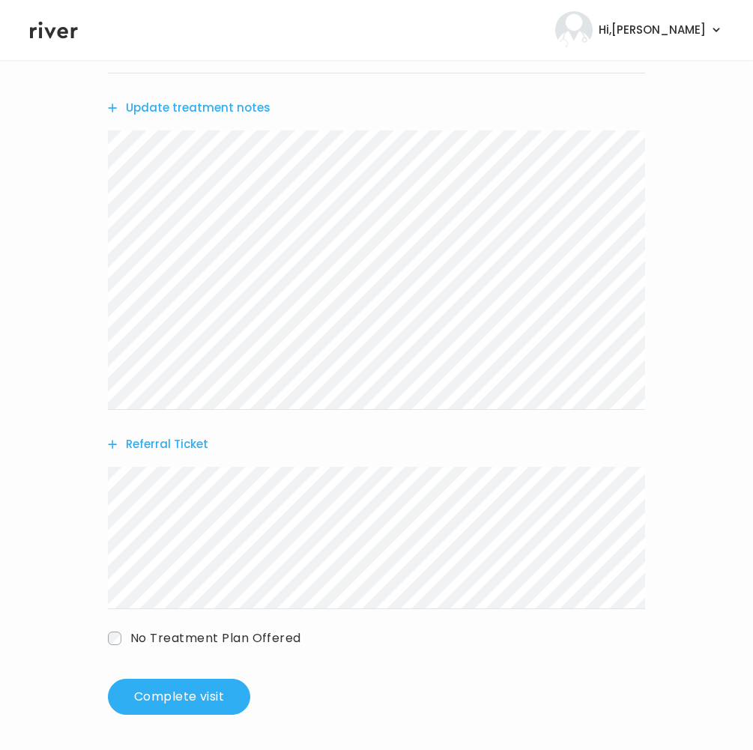
drag, startPoint x: 183, startPoint y: 686, endPoint x: 313, endPoint y: 687, distance: 129.7
click at [313, 687] on div "Add new prescription Add new lab Update treatment notes Referral Ticket No Trea…" at bounding box center [377, 324] width 538 height 781
click at [169, 103] on button "Update treatment notes" at bounding box center [189, 107] width 163 height 21
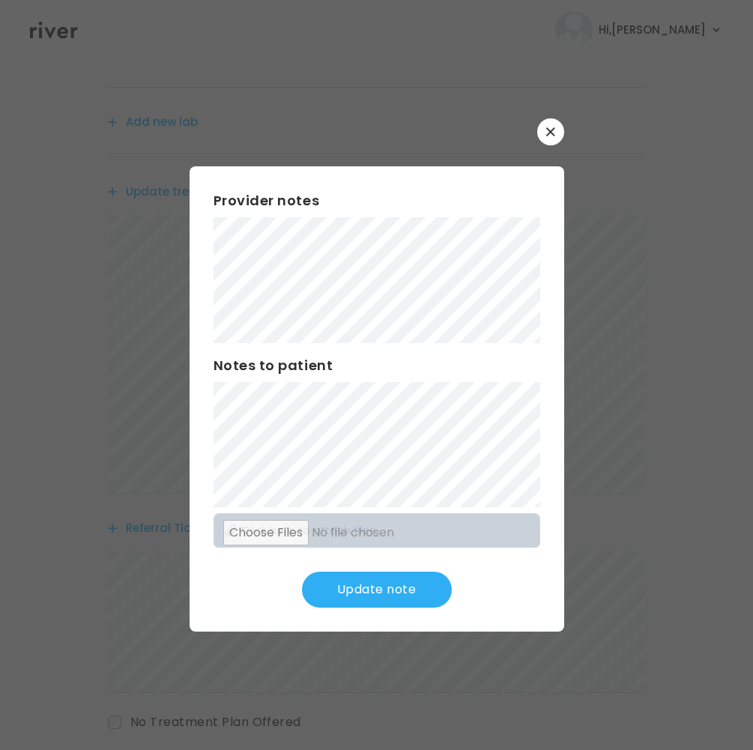
scroll to position [186, 0]
click at [385, 580] on button "Update note" at bounding box center [377, 590] width 150 height 36
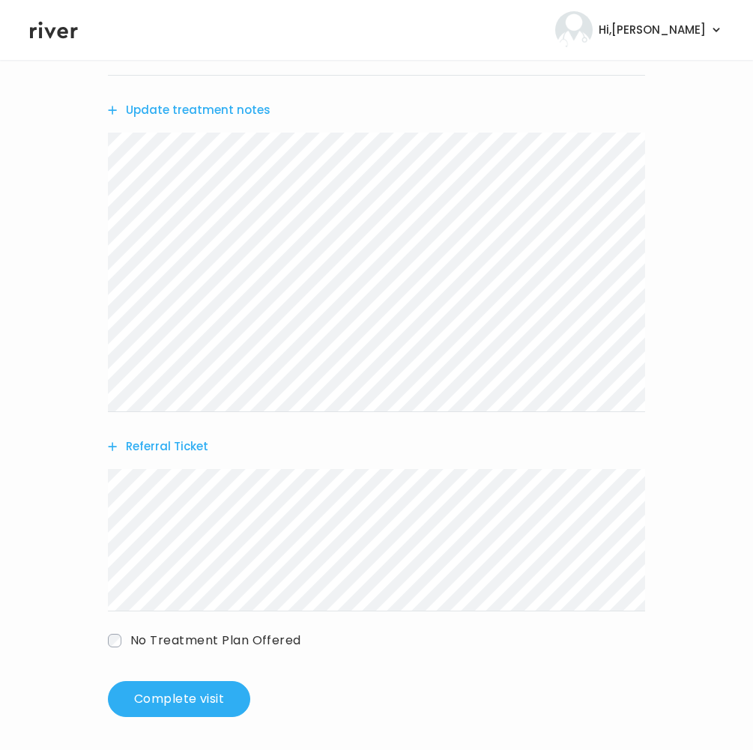
scroll to position [287, 0]
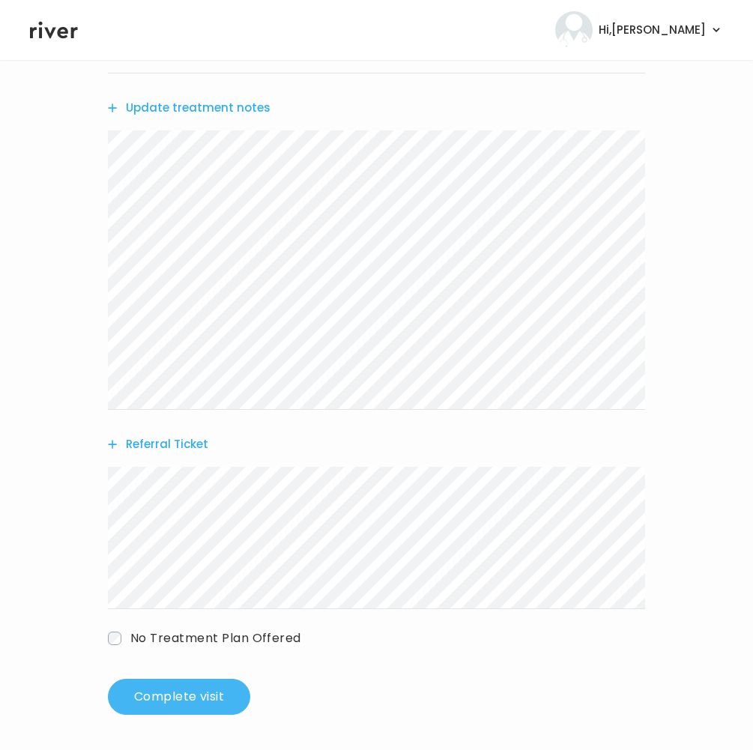
click at [189, 686] on button "Complete visit" at bounding box center [179, 697] width 142 height 36
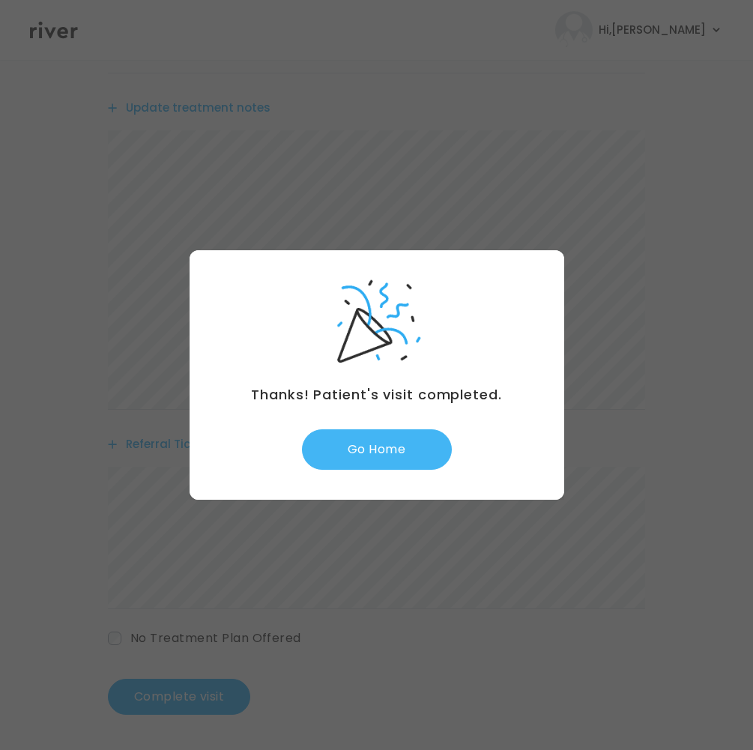
click at [403, 454] on button "Go Home" at bounding box center [377, 450] width 150 height 40
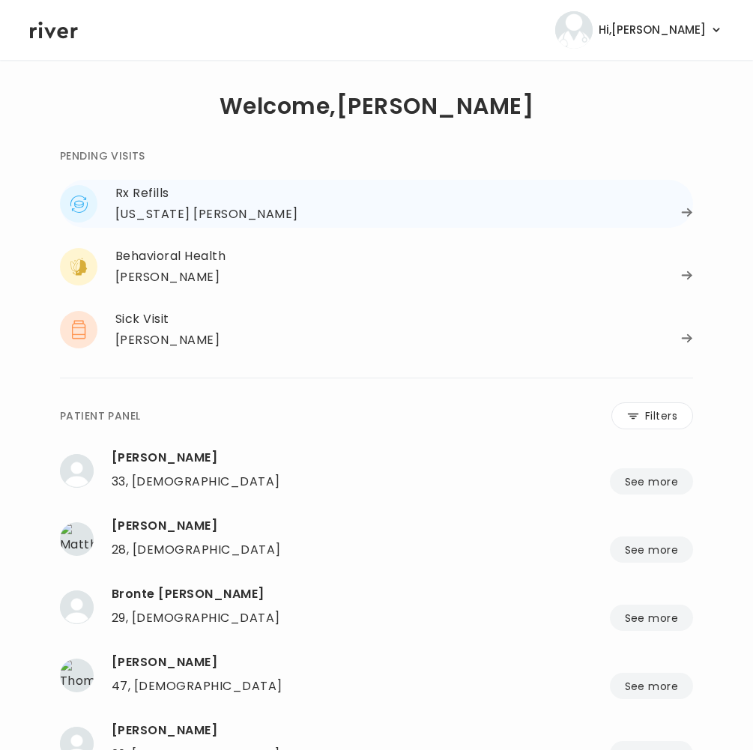
click at [159, 226] on div "Rx Refills [US_STATE] [PERSON_NAME] [US_STATE] [PERSON_NAME] 35, [DEMOGRAPHIC_D…" at bounding box center [377, 204] width 634 height 48
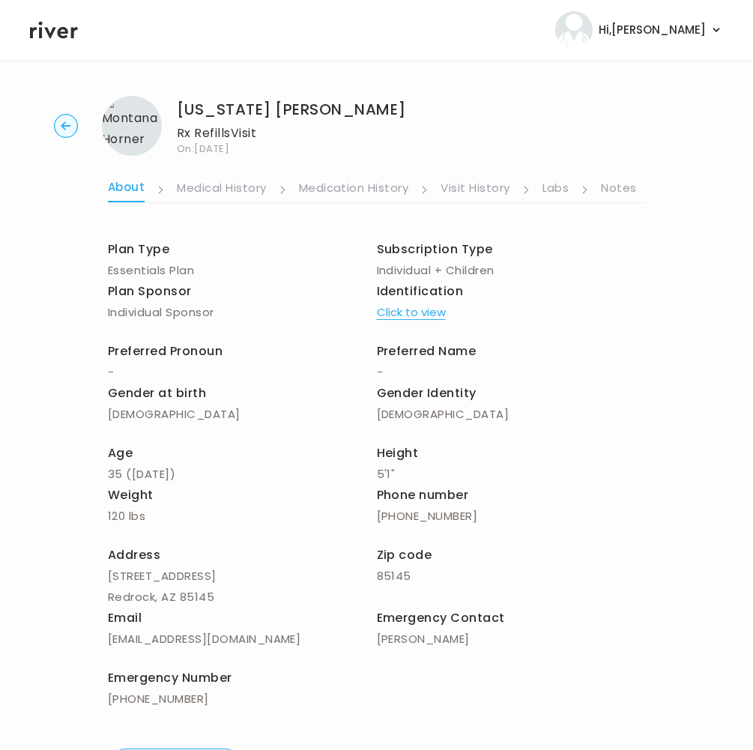
click at [606, 190] on link "Notes" at bounding box center [618, 190] width 35 height 24
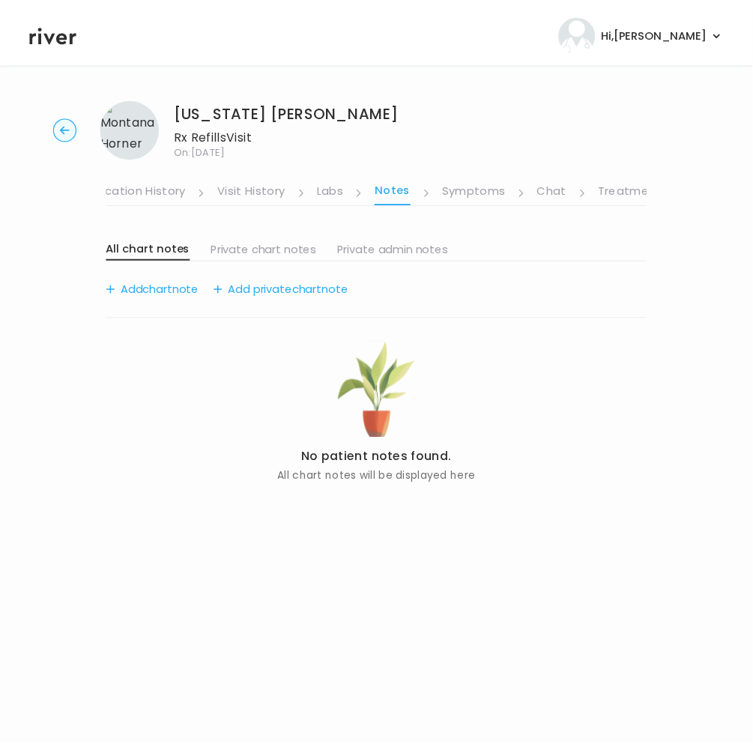
scroll to position [0, 256]
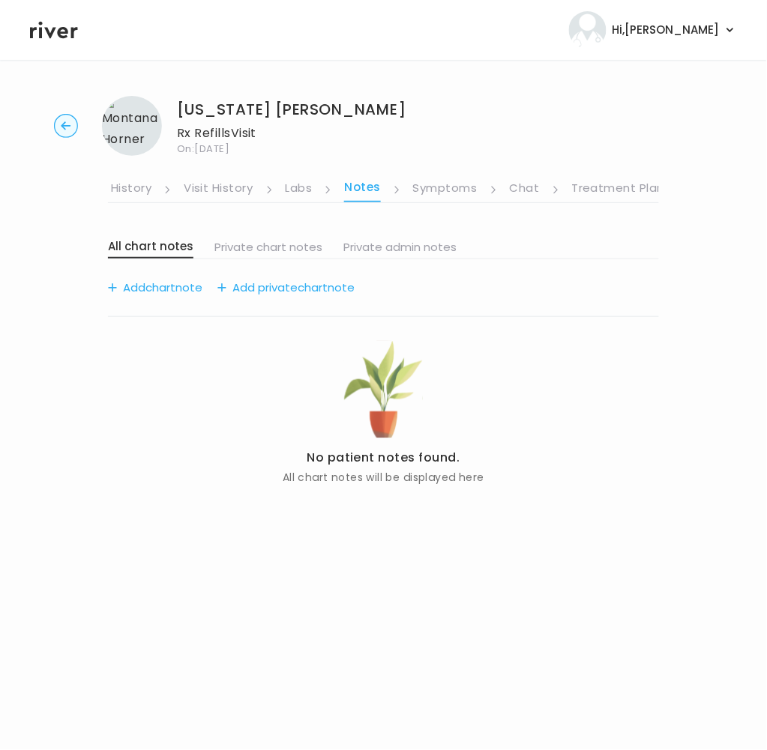
click at [445, 188] on link "Symptoms" at bounding box center [445, 190] width 64 height 24
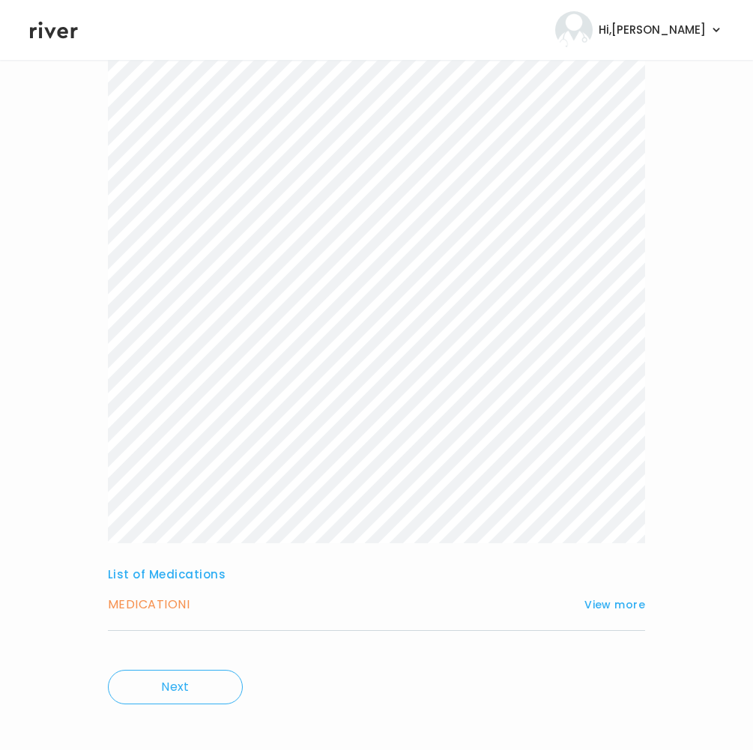
scroll to position [193, 0]
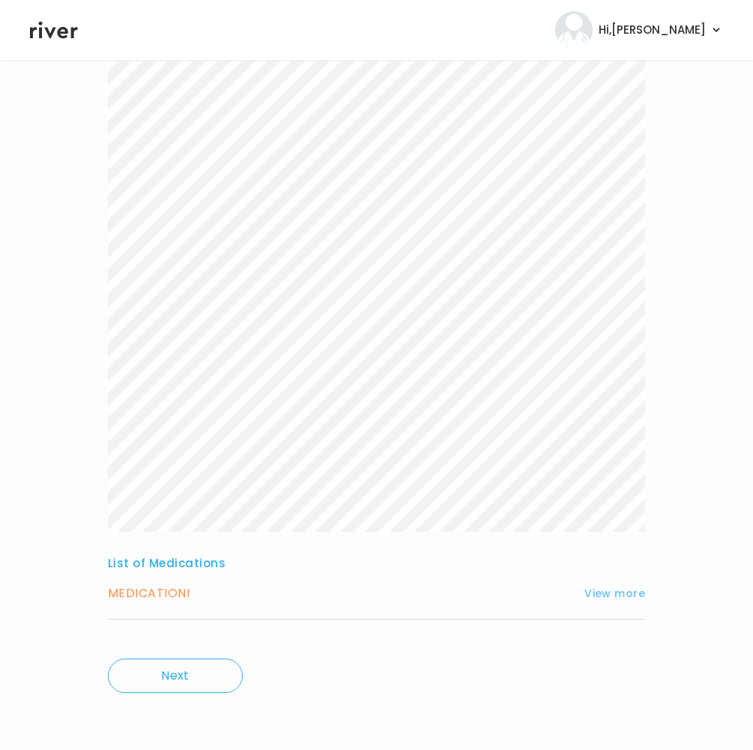
click at [618, 593] on button "View more" at bounding box center [615, 594] width 61 height 18
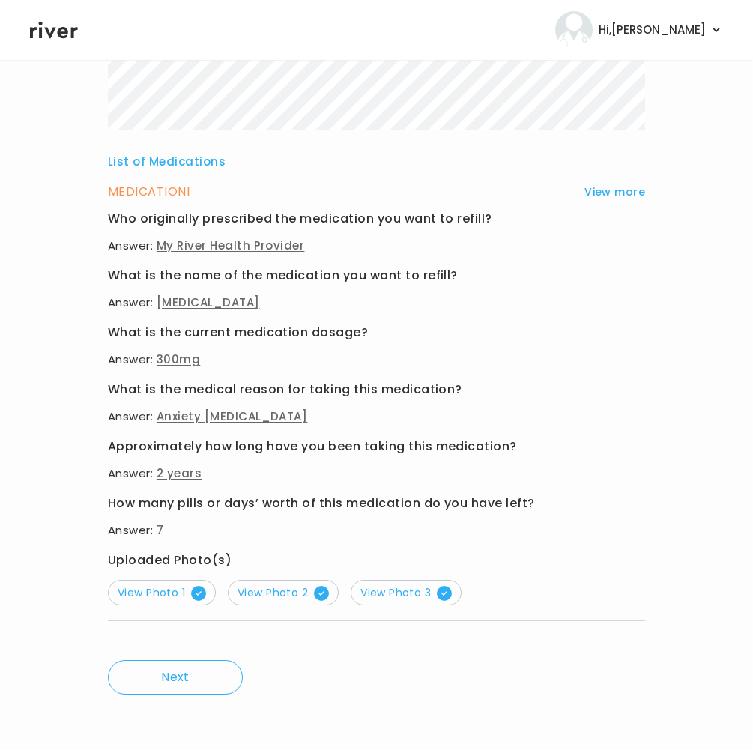
scroll to position [596, 0]
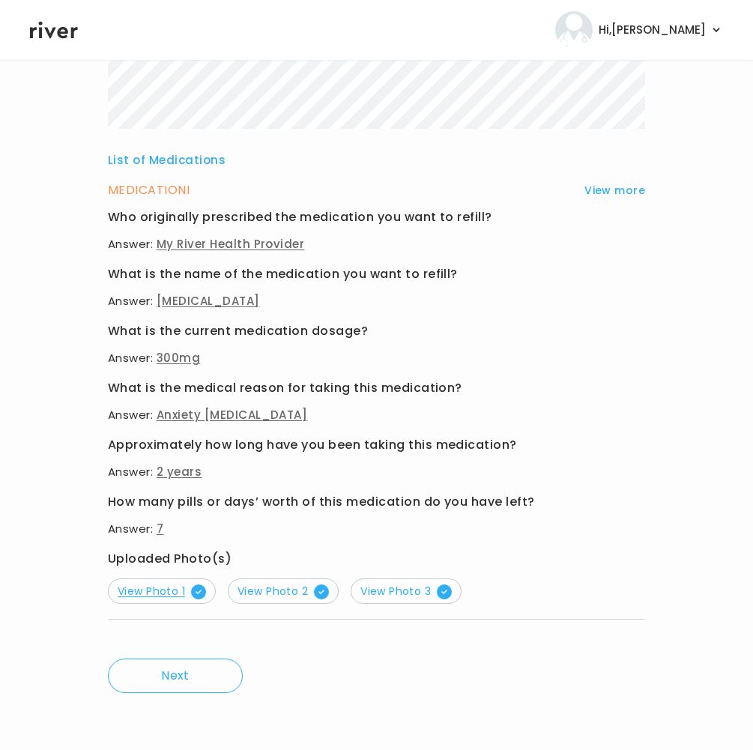
click at [151, 591] on span "View Photo 1" at bounding box center [162, 591] width 88 height 15
click at [280, 589] on span "View Photo 2" at bounding box center [283, 591] width 91 height 15
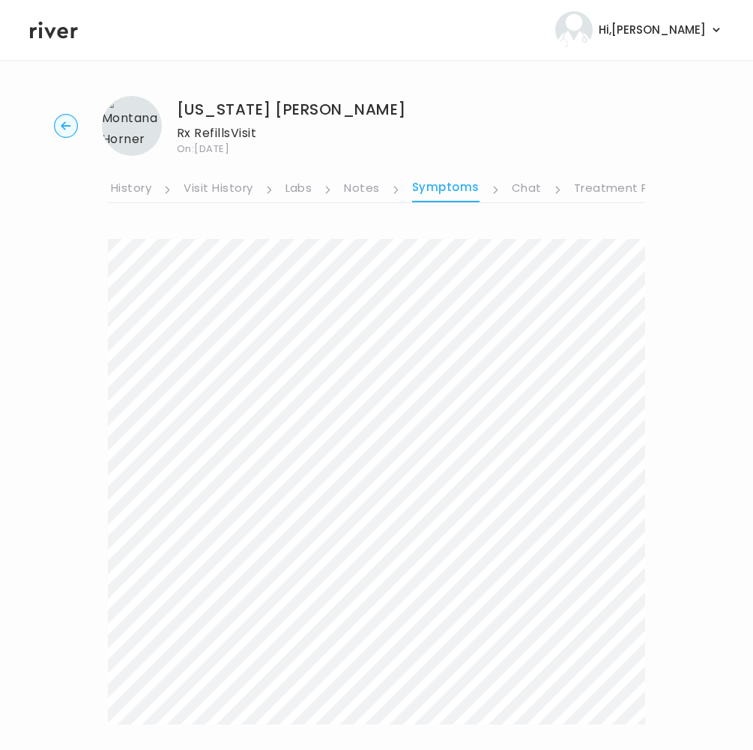
click at [220, 187] on link "Visit History" at bounding box center [218, 190] width 69 height 24
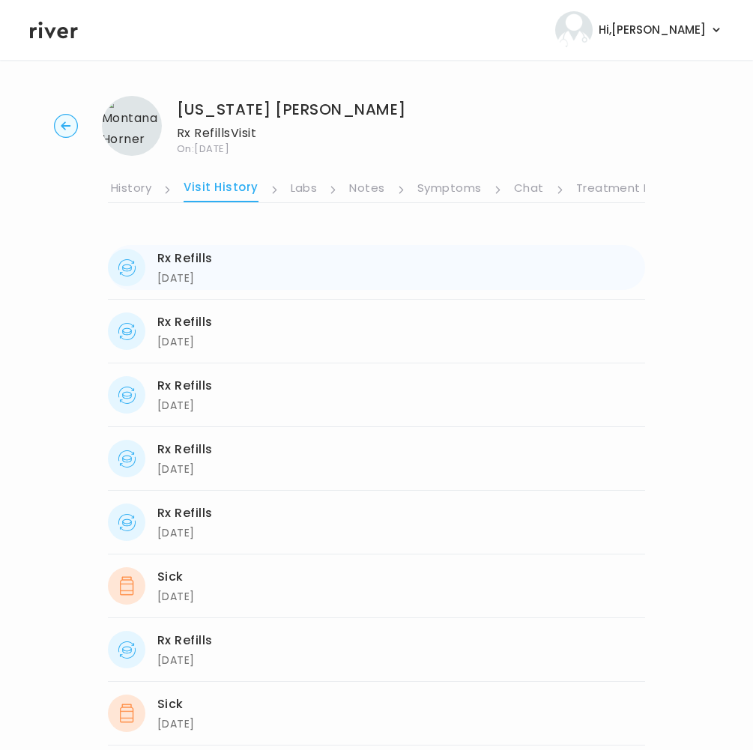
click at [191, 266] on div "Rx Refills" at bounding box center [184, 258] width 55 height 21
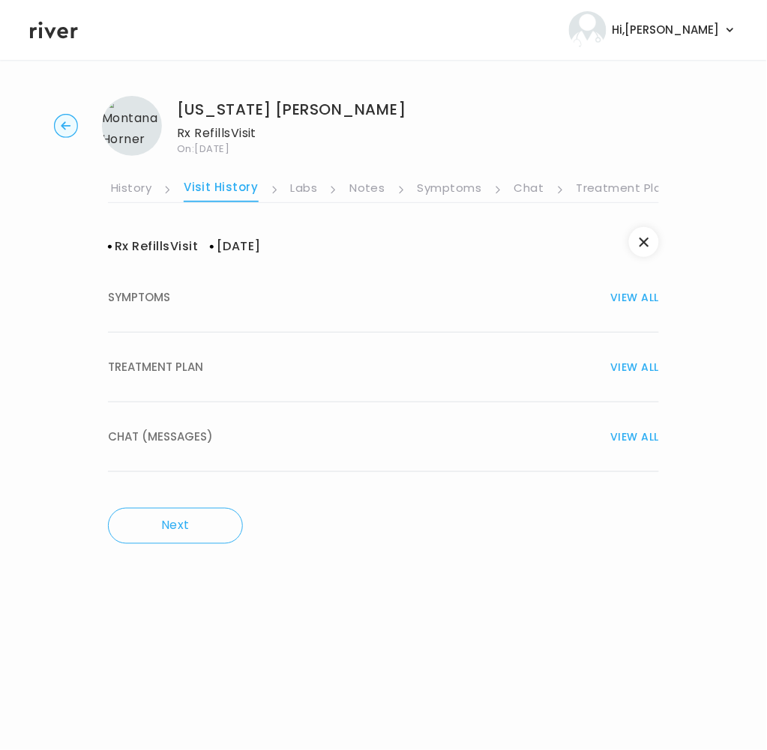
click at [166, 373] on span "TREATMENT PLAN" at bounding box center [155, 367] width 95 height 21
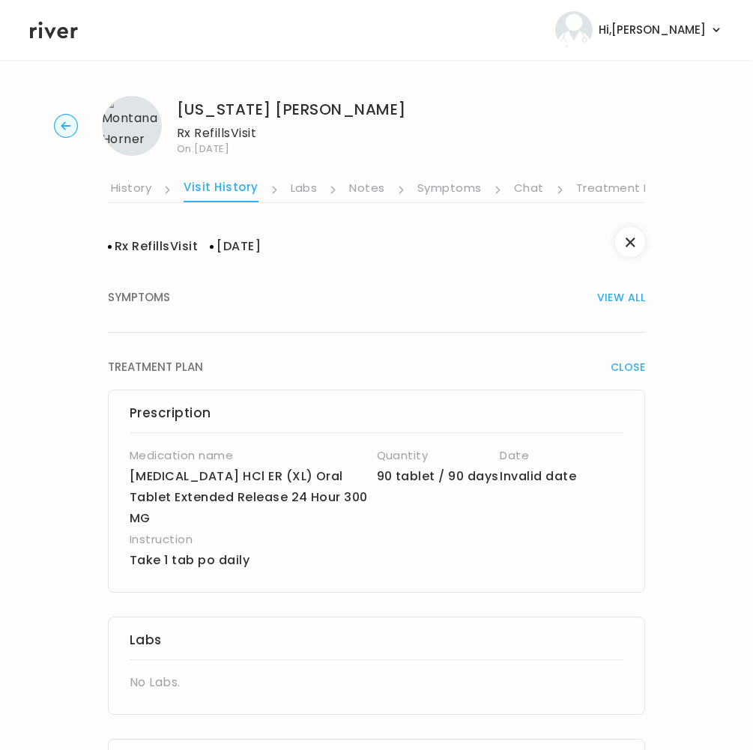
click at [604, 186] on link "Treatment Plan" at bounding box center [623, 190] width 93 height 24
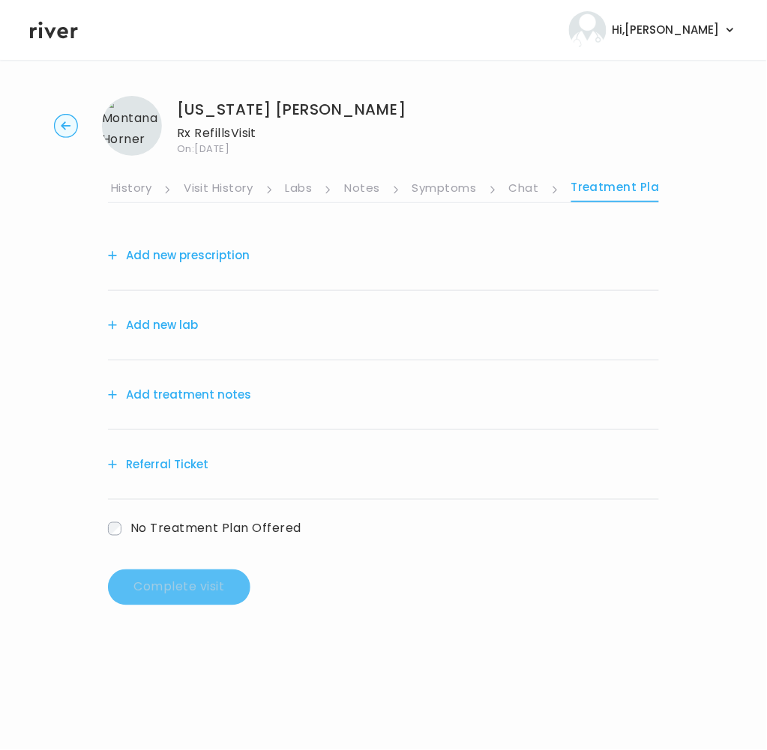
click at [183, 391] on button "Add treatment notes" at bounding box center [179, 395] width 143 height 21
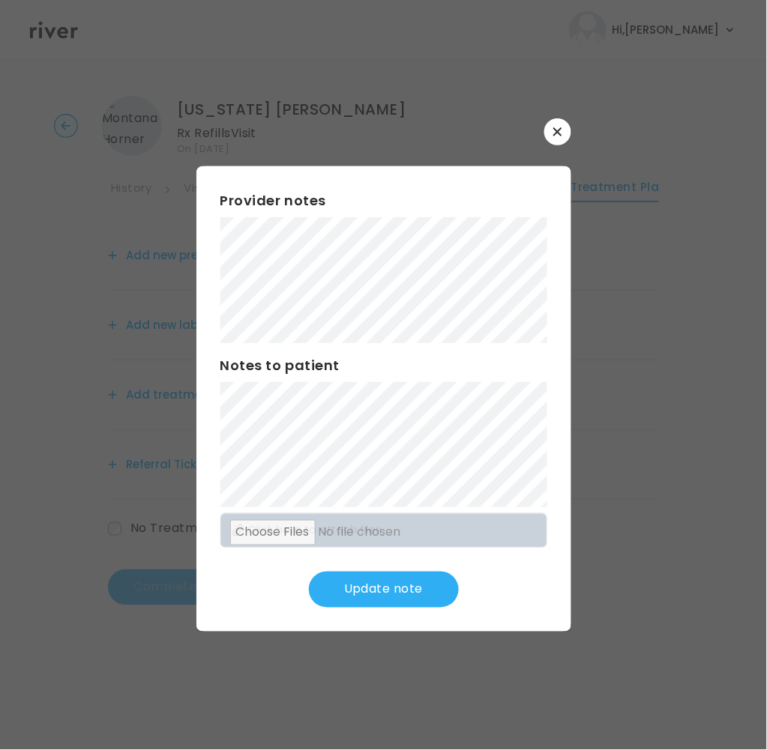
click at [399, 591] on button "Update note" at bounding box center [384, 590] width 150 height 36
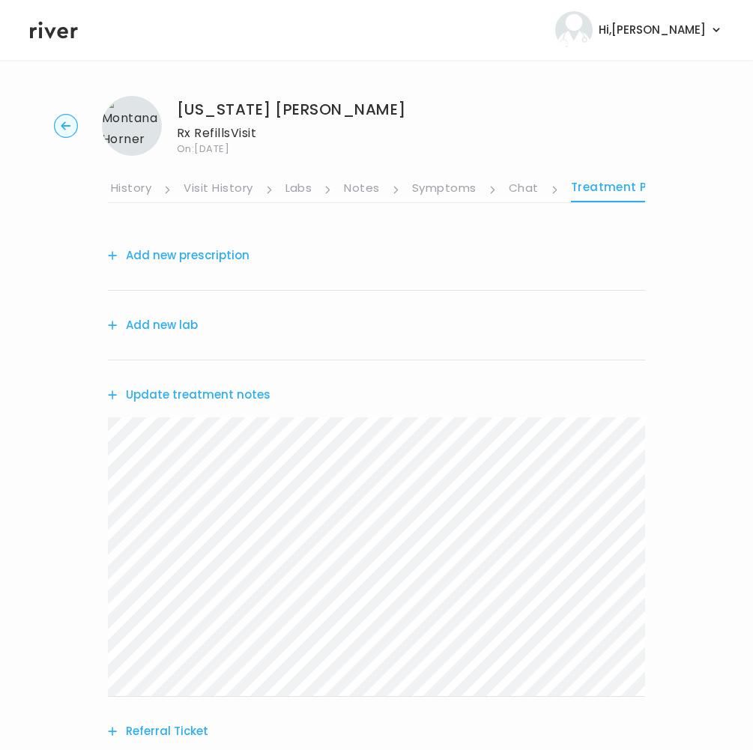
click at [164, 332] on button "Add new lab" at bounding box center [153, 325] width 90 height 21
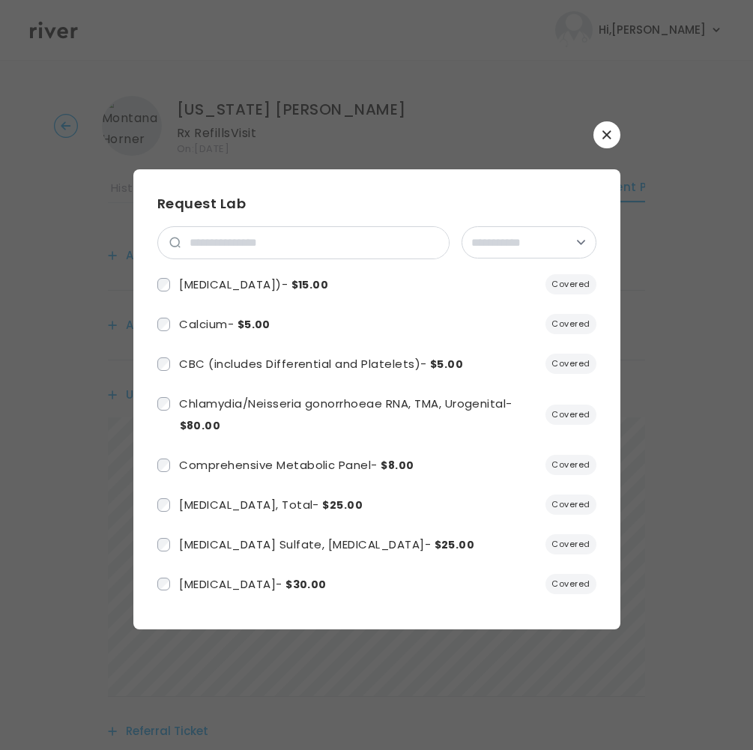
click at [608, 137] on icon "button" at bounding box center [607, 134] width 9 height 9
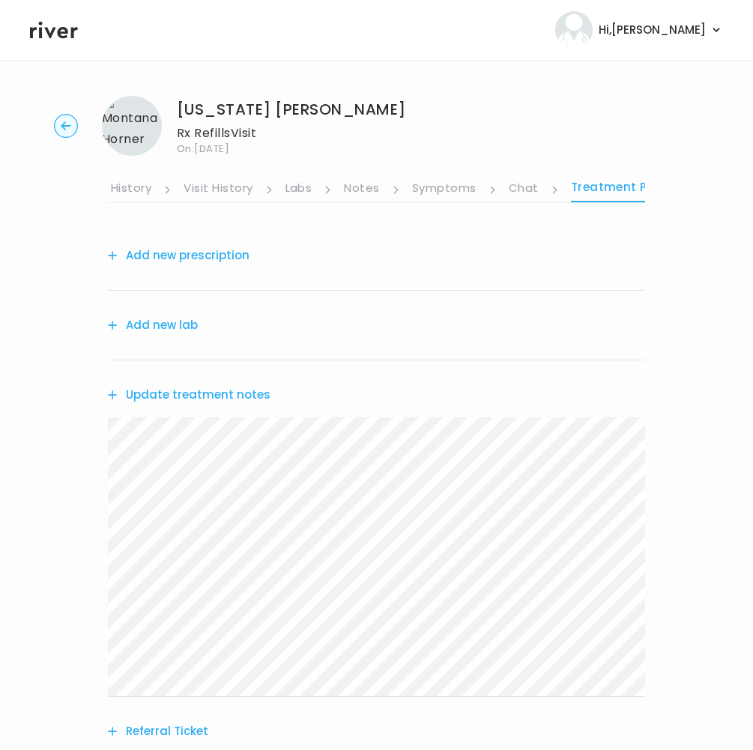
click at [193, 259] on button "Add new prescription" at bounding box center [179, 255] width 142 height 21
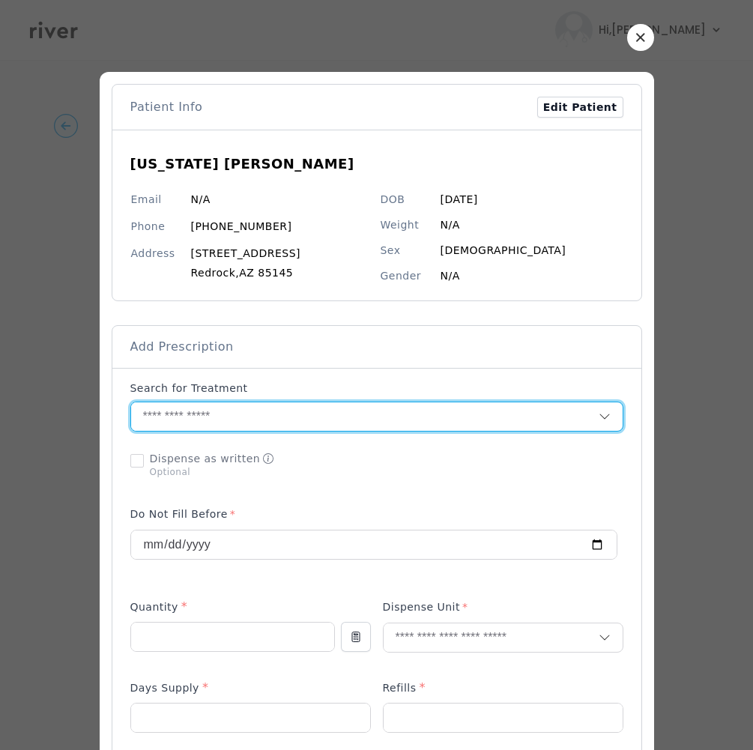
click at [187, 422] on input "text" at bounding box center [365, 417] width 468 height 28
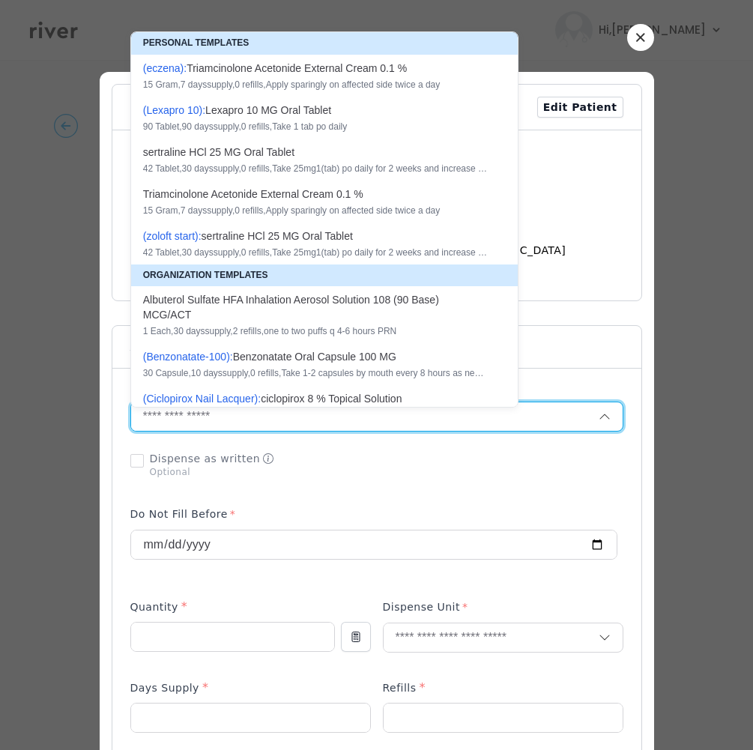
paste input "**********"
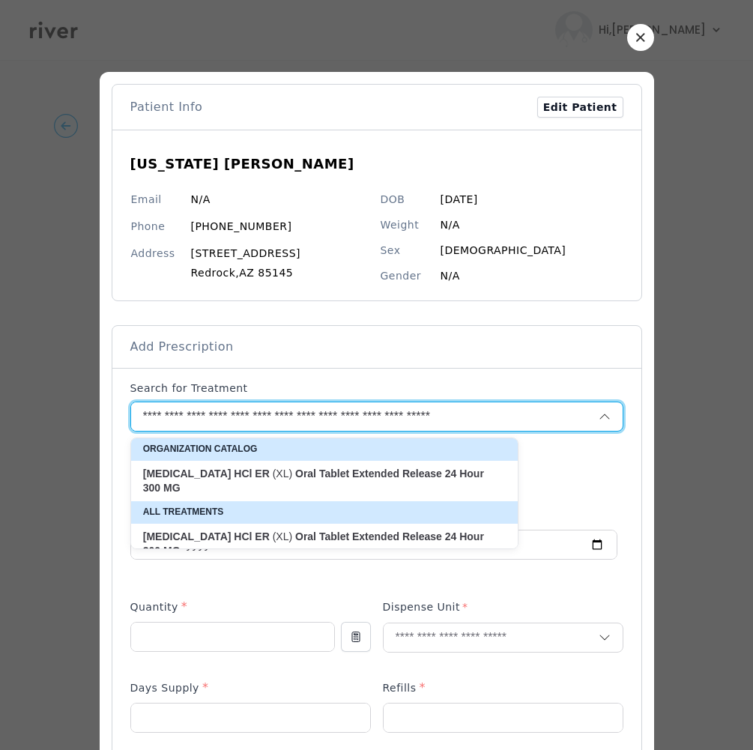
type input "**********"
click at [268, 482] on p "buPROPion HCl ER (XL) Oral Tablet Extended Release 24 Hour 300 MG" at bounding box center [315, 481] width 345 height 29
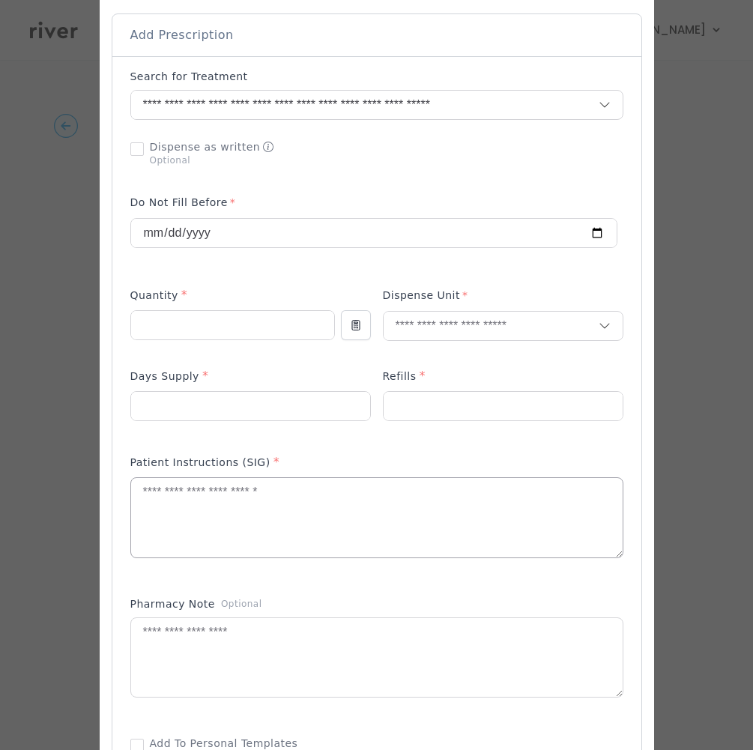
scroll to position [327, 0]
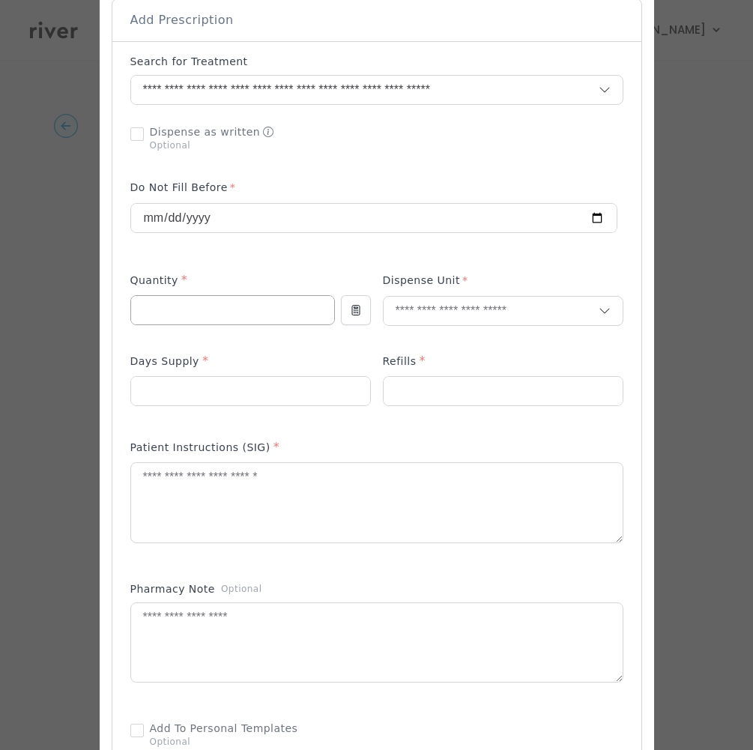
click at [231, 317] on input "number" at bounding box center [232, 310] width 203 height 28
type input "**"
click at [473, 315] on input "text" at bounding box center [491, 311] width 215 height 28
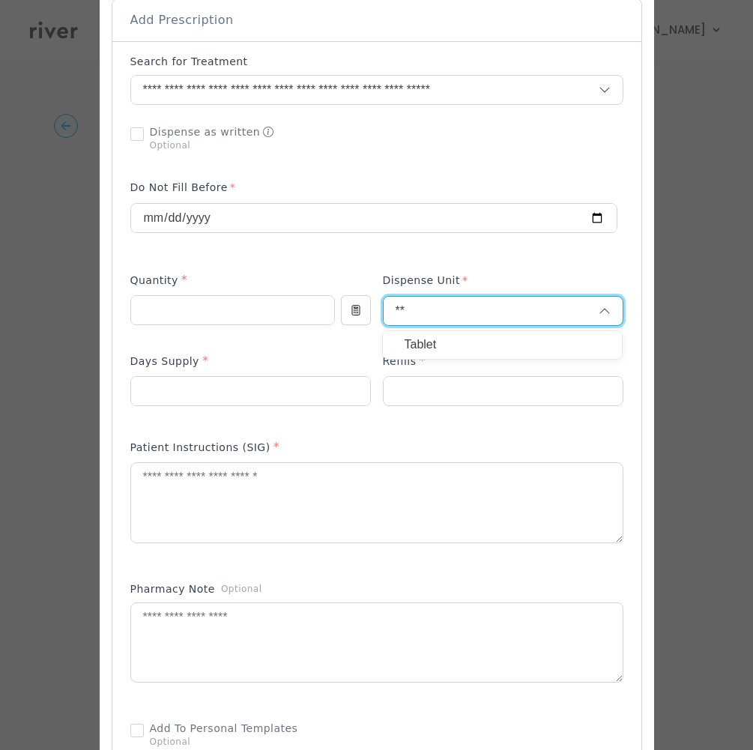
type input "**"
click at [421, 345] on p "Tablet" at bounding box center [502, 345] width 197 height 22
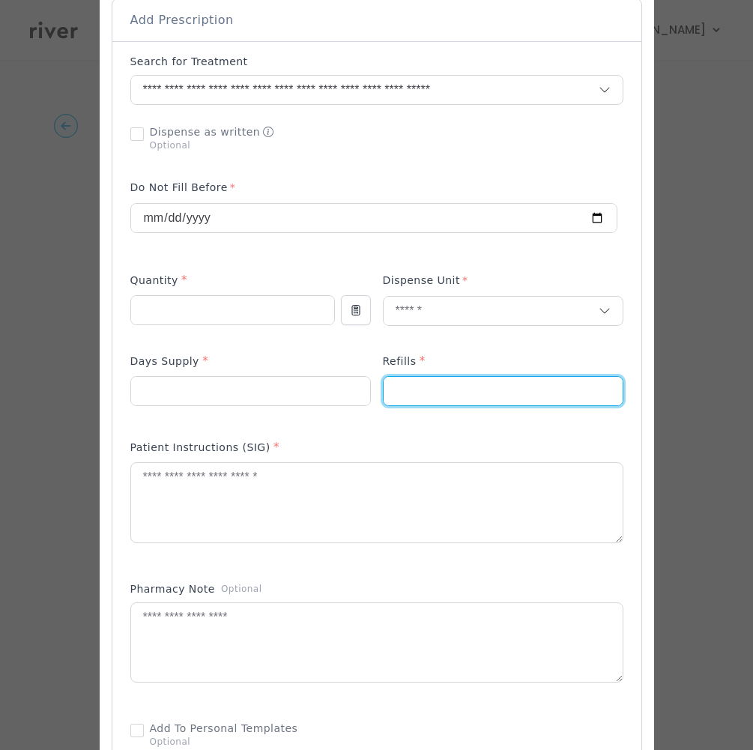
click at [454, 388] on input "number" at bounding box center [503, 391] width 239 height 28
type input "*"
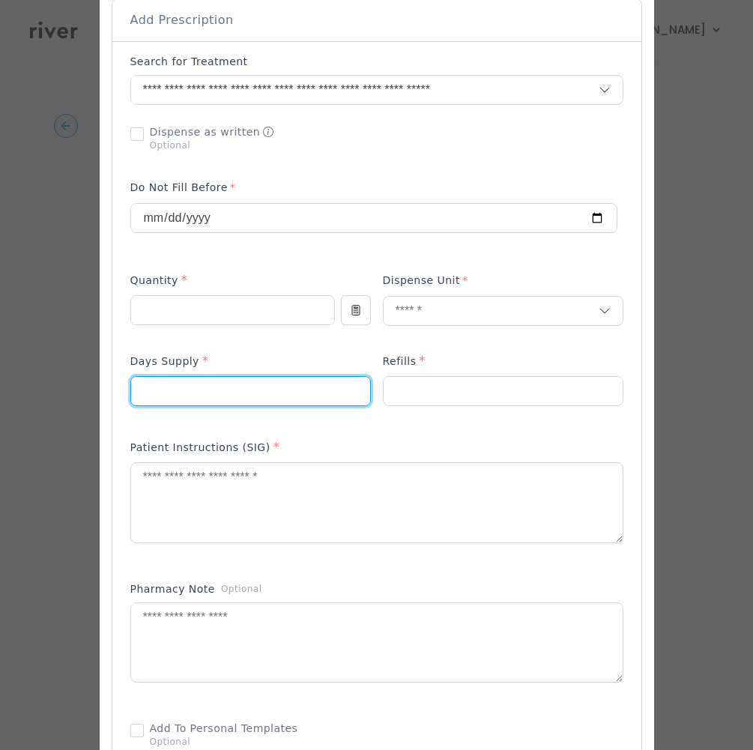
click at [220, 392] on input "number" at bounding box center [250, 391] width 239 height 28
type input "**"
click at [202, 492] on textarea at bounding box center [377, 502] width 492 height 79
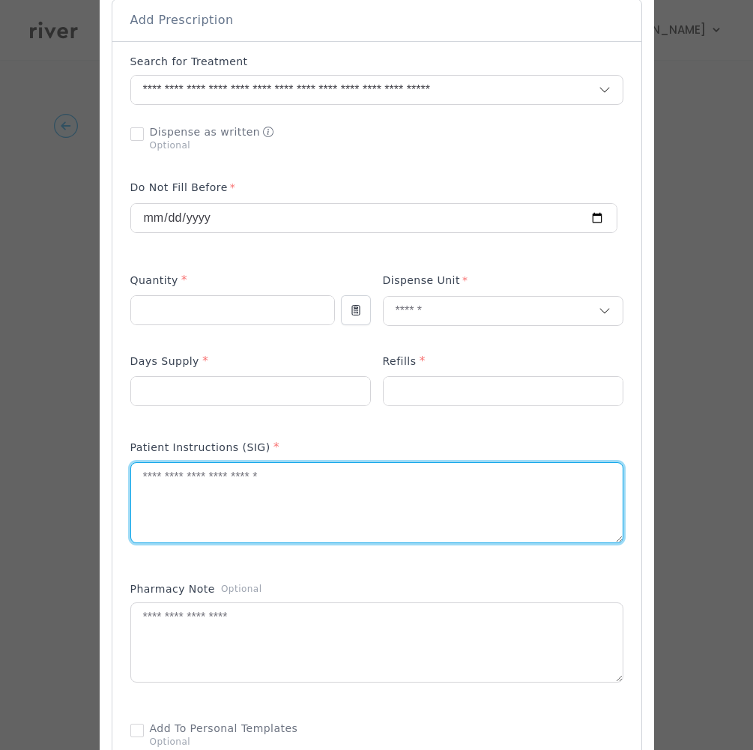
click at [202, 492] on textarea at bounding box center [377, 502] width 492 height 79
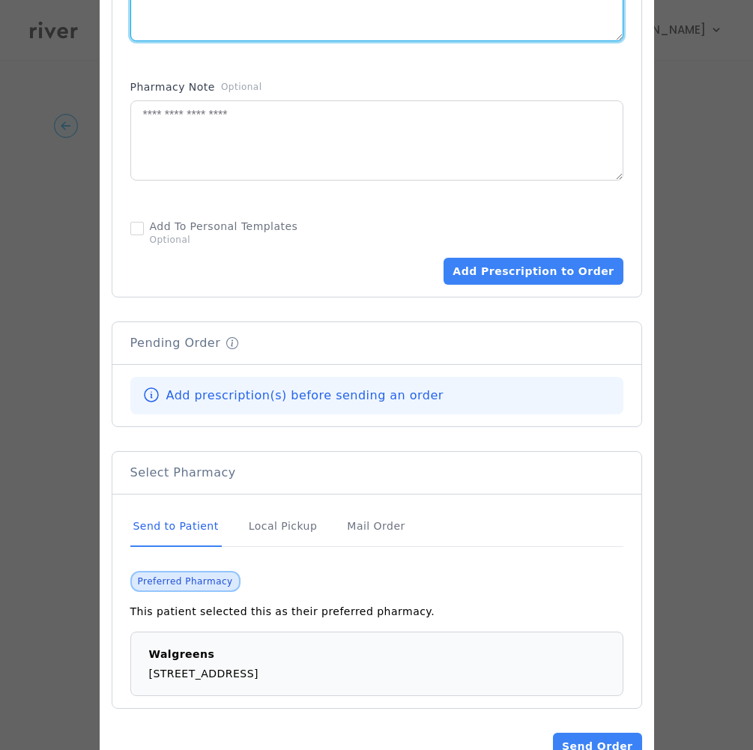
scroll to position [840, 0]
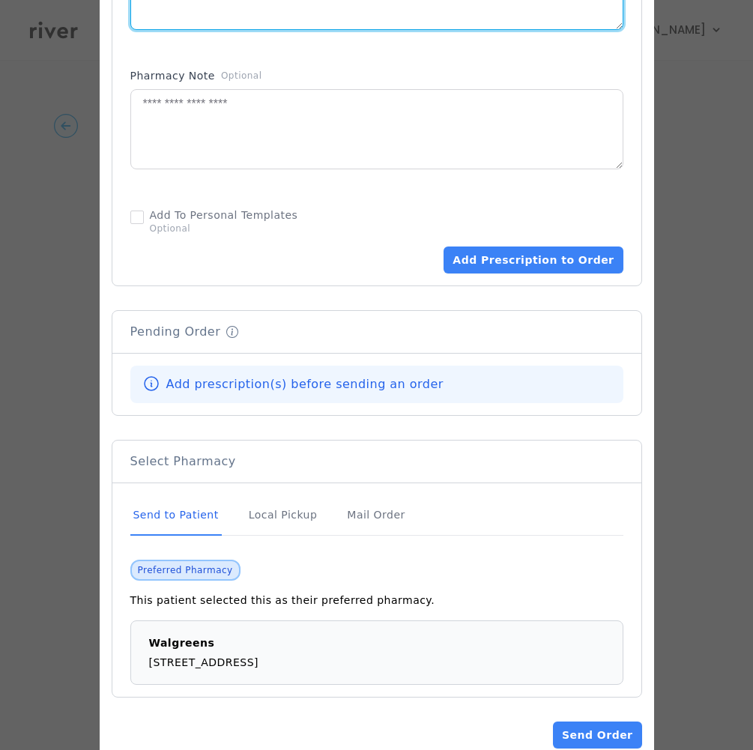
type textarea "**********"
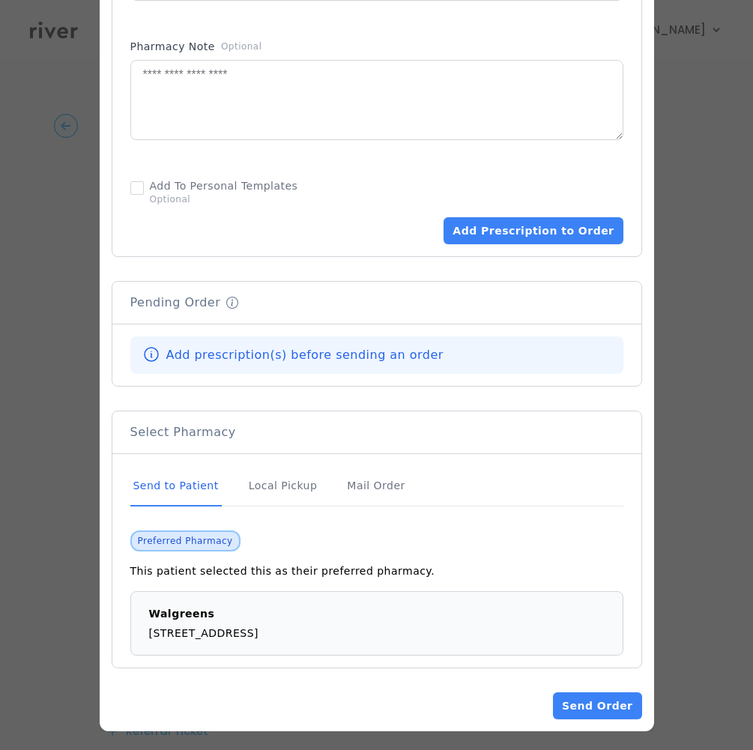
scroll to position [864, 0]
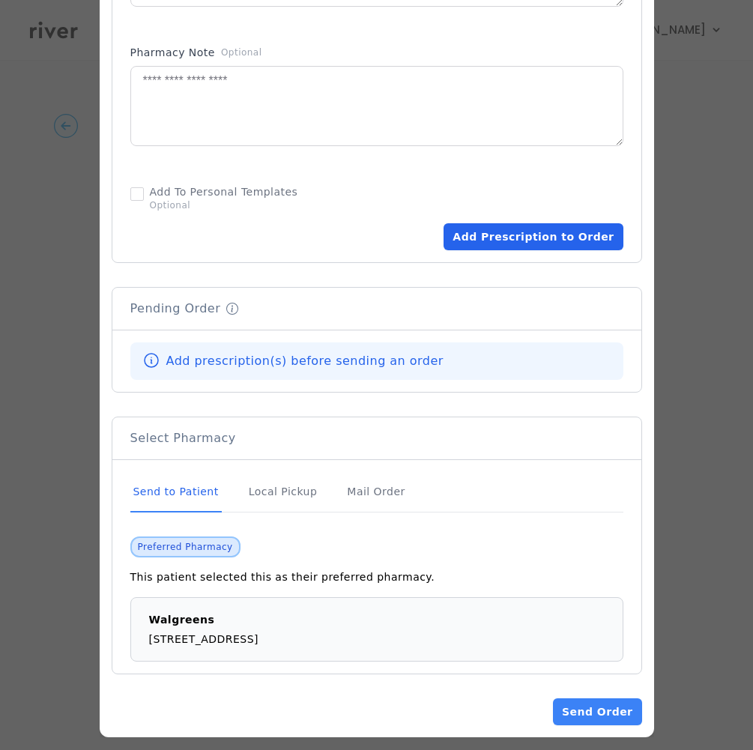
click at [526, 236] on button "Add Prescription to Order" at bounding box center [533, 236] width 179 height 27
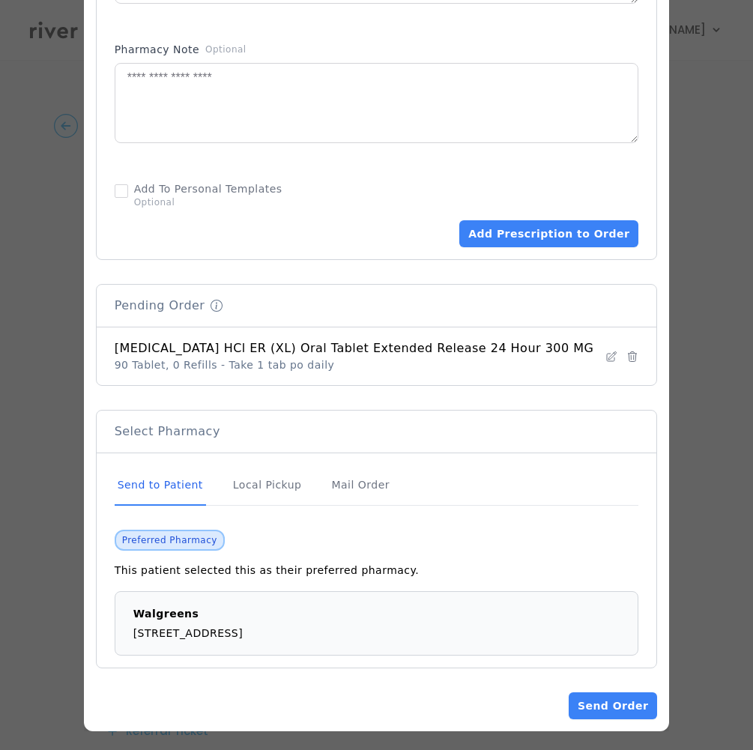
scroll to position [875, 0]
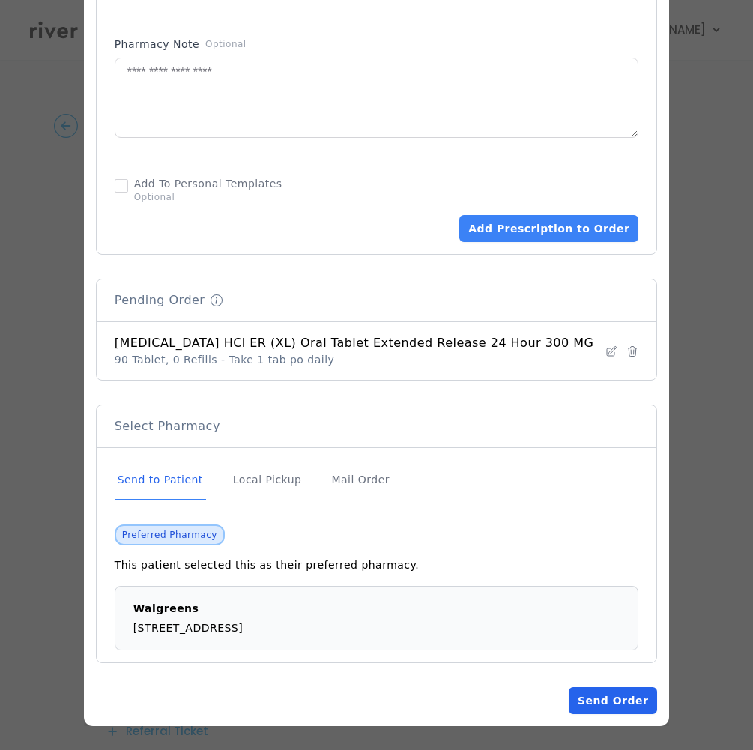
click at [583, 706] on button "Send Order" at bounding box center [613, 701] width 88 height 27
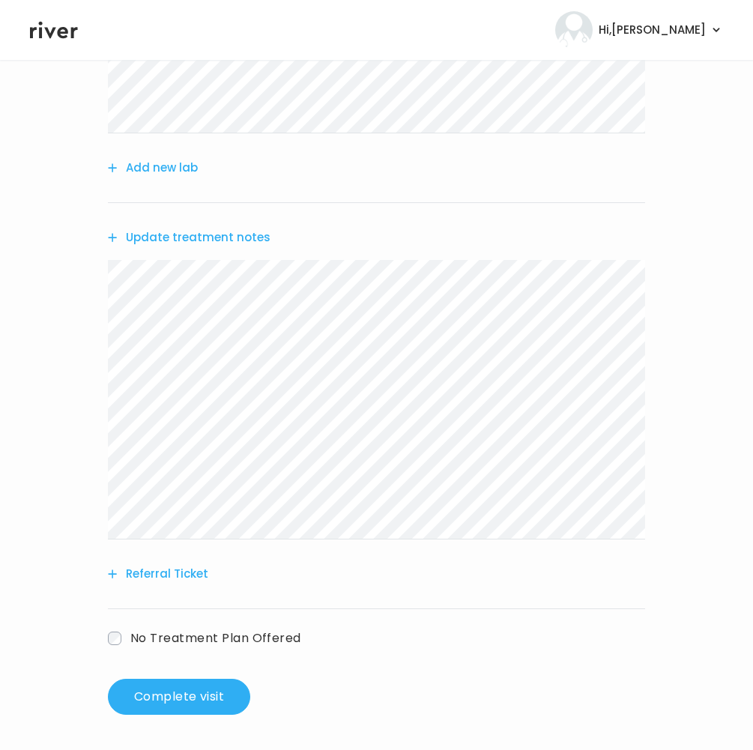
scroll to position [353, 0]
click at [200, 710] on button "Complete visit" at bounding box center [179, 697] width 142 height 36
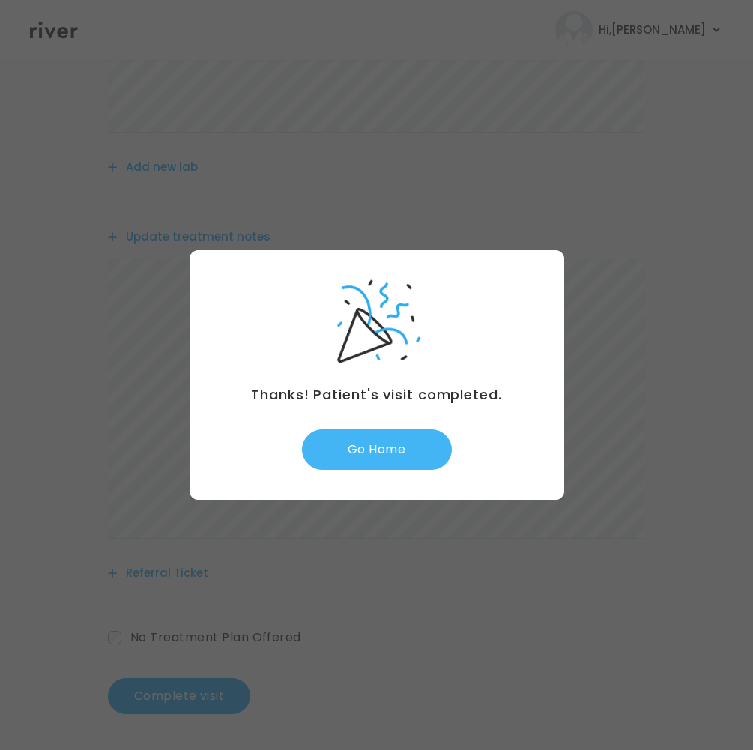
click at [390, 457] on button "Go Home" at bounding box center [377, 450] width 150 height 40
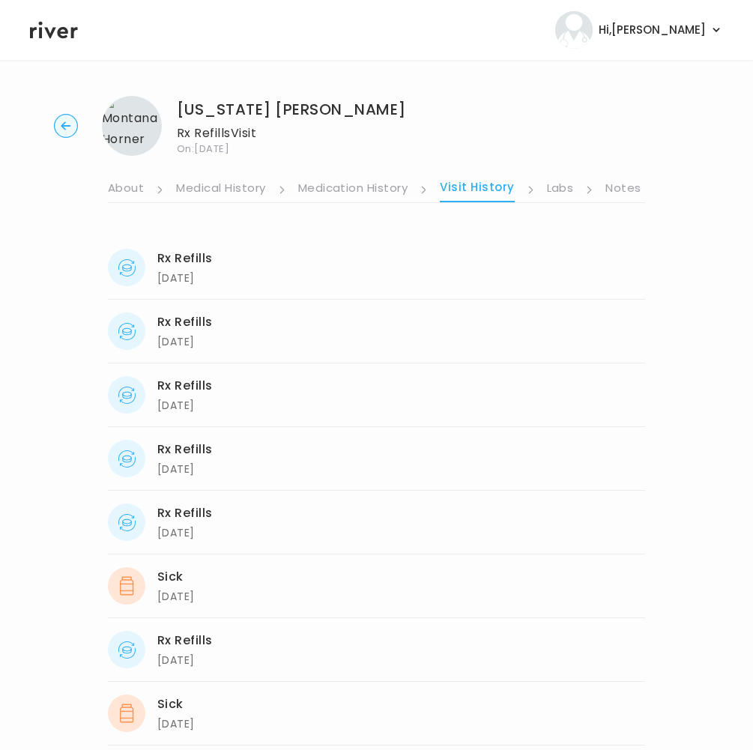
scroll to position [4, 0]
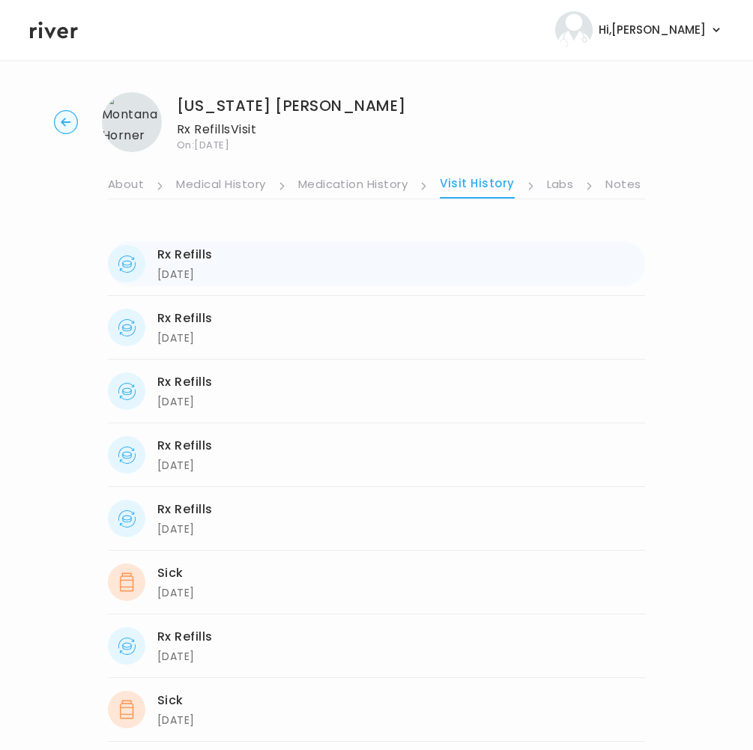
click at [201, 272] on div "[DATE]" at bounding box center [184, 274] width 55 height 18
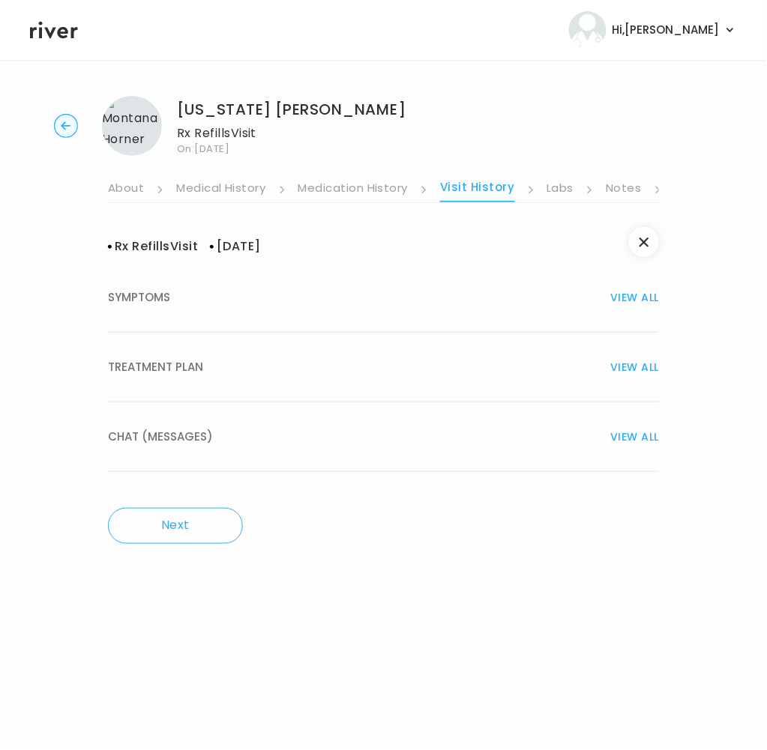
click at [168, 372] on span "TREATMENT PLAN" at bounding box center [155, 367] width 95 height 21
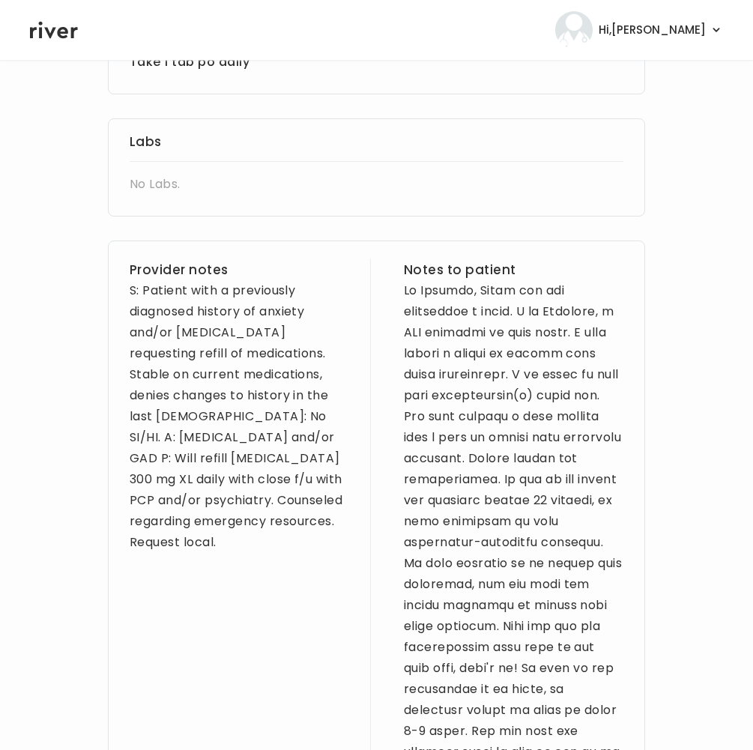
scroll to position [502, 0]
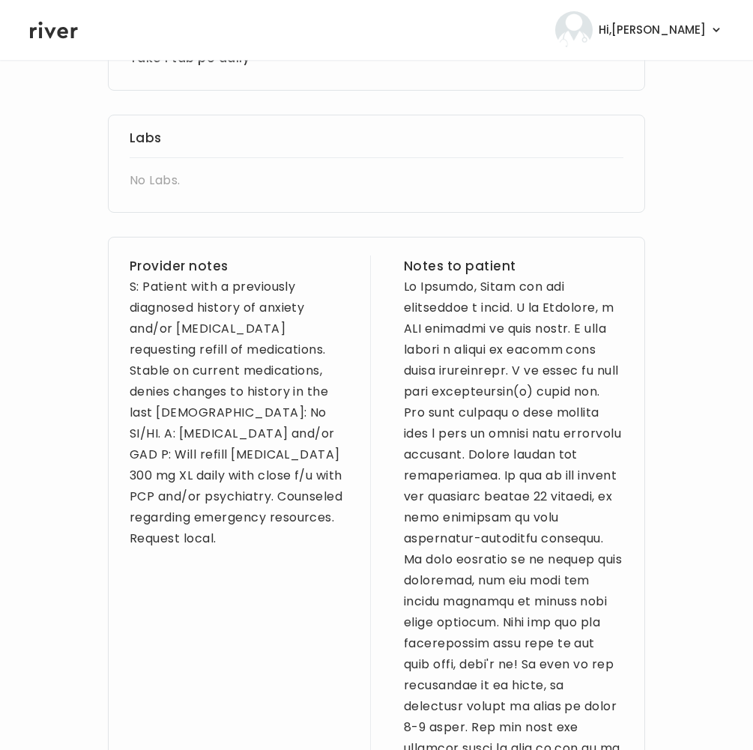
click at [262, 522] on div "Provider notes S: Patient with a previously diagnosed history of anxiety and/or…" at bounding box center [240, 676] width 220 height 840
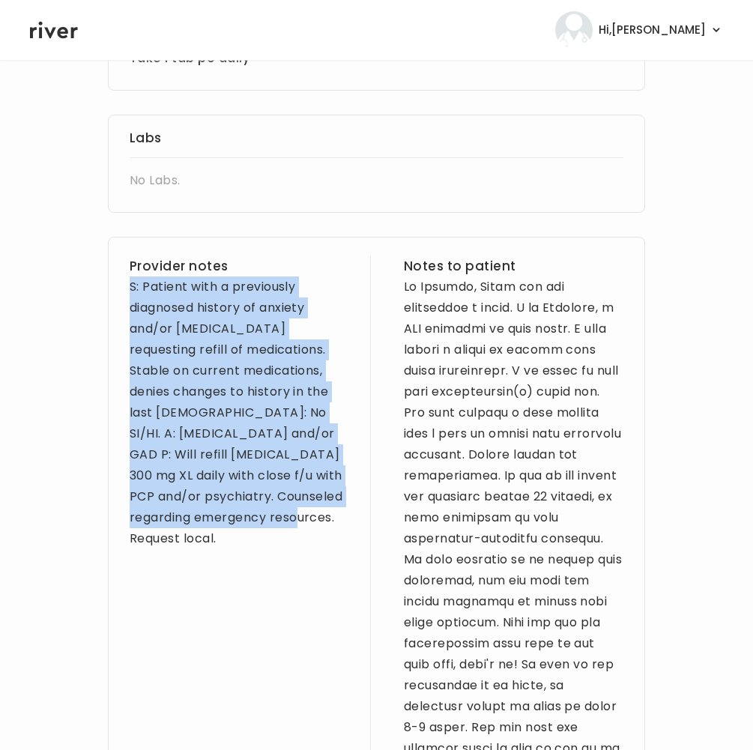
drag, startPoint x: 227, startPoint y: 492, endPoint x: 138, endPoint y: 280, distance: 230.2
click at [130, 277] on div "S: Patient with a previously diagnosed history of anxiety and/or [MEDICAL_DATA]…" at bounding box center [240, 413] width 220 height 273
copy div "S: Patient with a previously diagnosed history of anxiety and/or [MEDICAL_DATA]…"
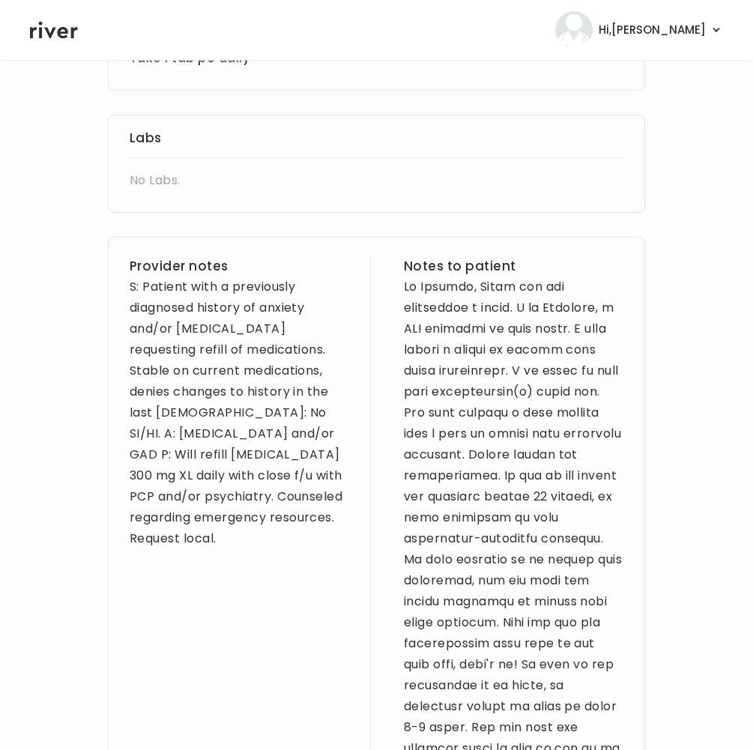
click at [413, 277] on div at bounding box center [514, 686] width 220 height 819
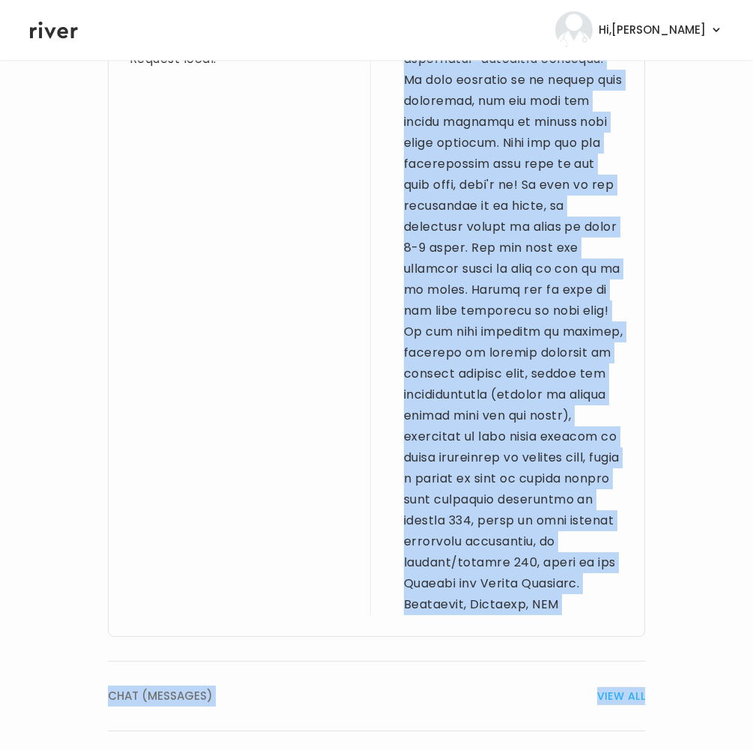
scroll to position [1073, 0]
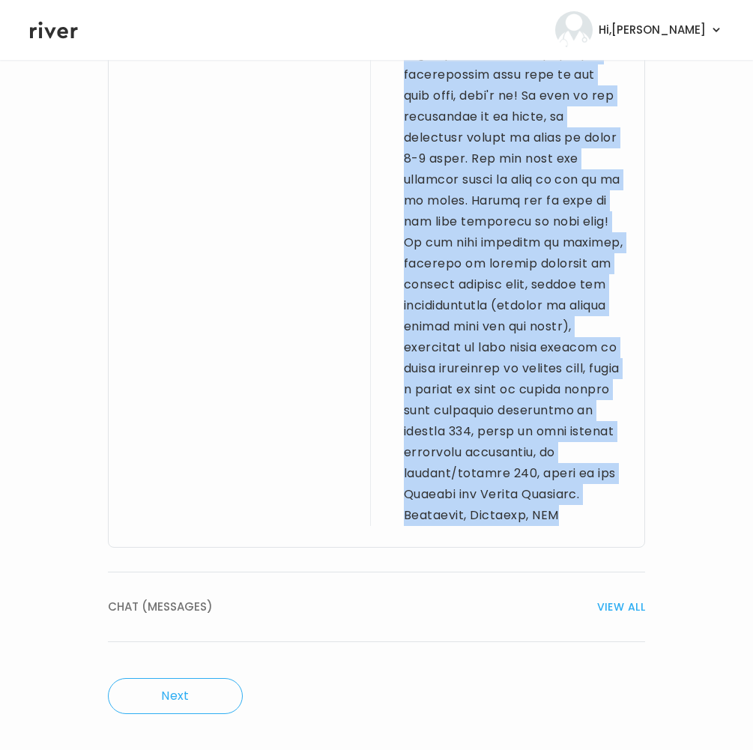
drag, startPoint x: 400, startPoint y: 268, endPoint x: 511, endPoint y: 553, distance: 305.8
copy div "Hi [US_STATE], Thank you for completing a visit. I am [GEOGRAPHIC_DATA], a DNP …"
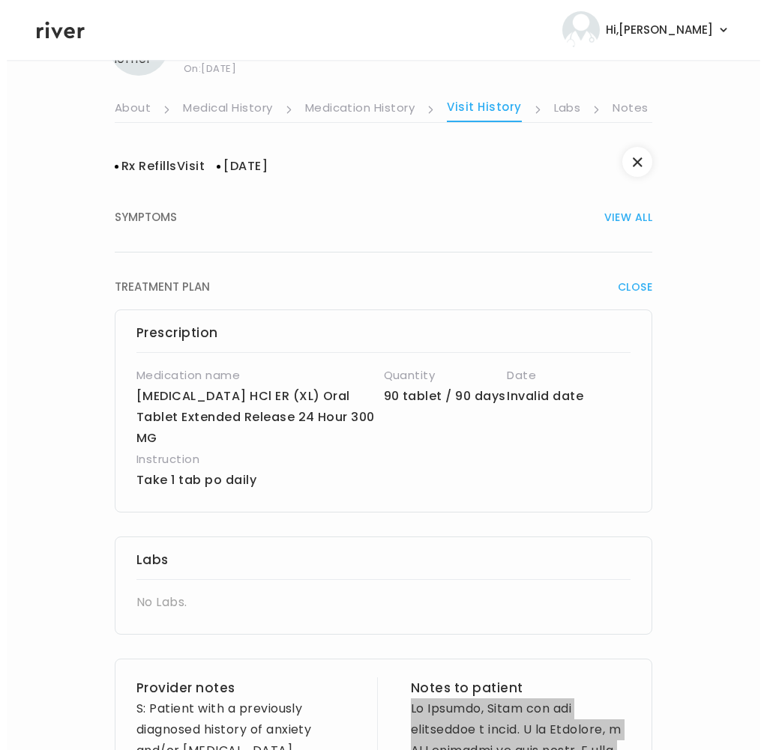
scroll to position [0, 0]
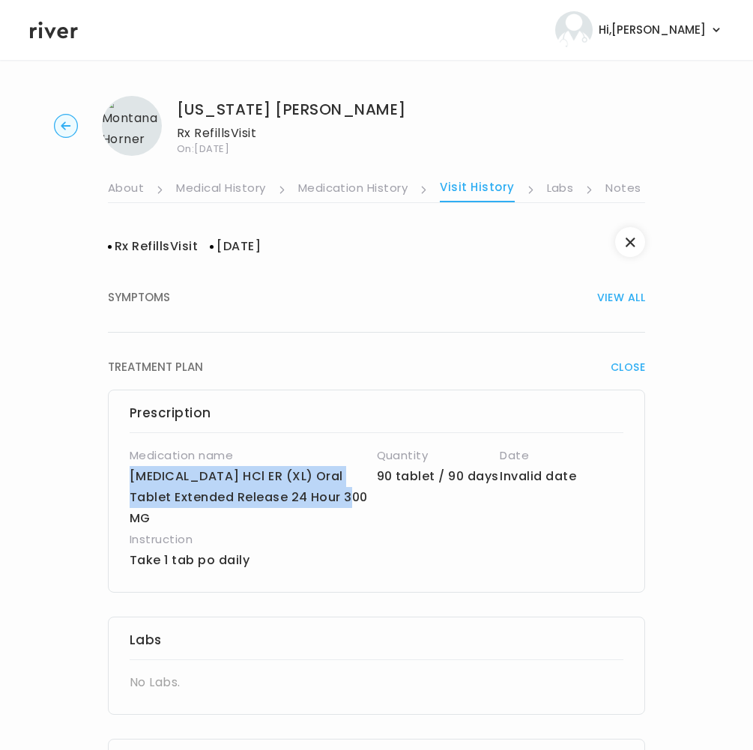
drag, startPoint x: 127, startPoint y: 477, endPoint x: 347, endPoint y: 496, distance: 221.2
click at [347, 496] on div "Prescription Medication name [MEDICAL_DATA] HCl ER (XL) Oral Tablet Extended Re…" at bounding box center [377, 491] width 538 height 203
copy p "[MEDICAL_DATA] HCl ER (XL) Oral Tablet Extended Release 24 Hour 300 MG"
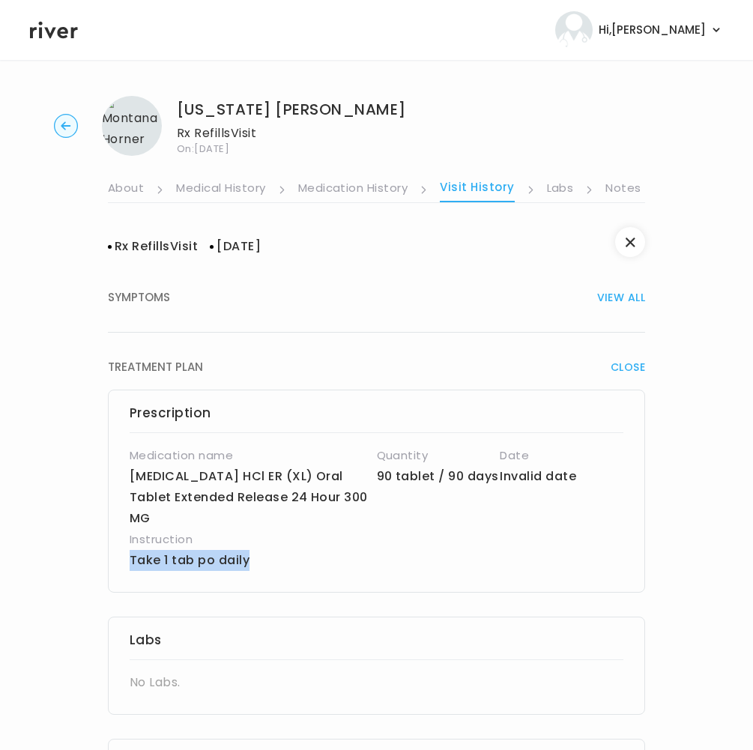
drag, startPoint x: 258, startPoint y: 539, endPoint x: 130, endPoint y: 546, distance: 128.4
click at [130, 550] on p "Take 1 tab po daily" at bounding box center [336, 560] width 412 height 21
copy p "Take 1 tab po daily"
click at [613, 190] on link "Notes" at bounding box center [623, 190] width 35 height 24
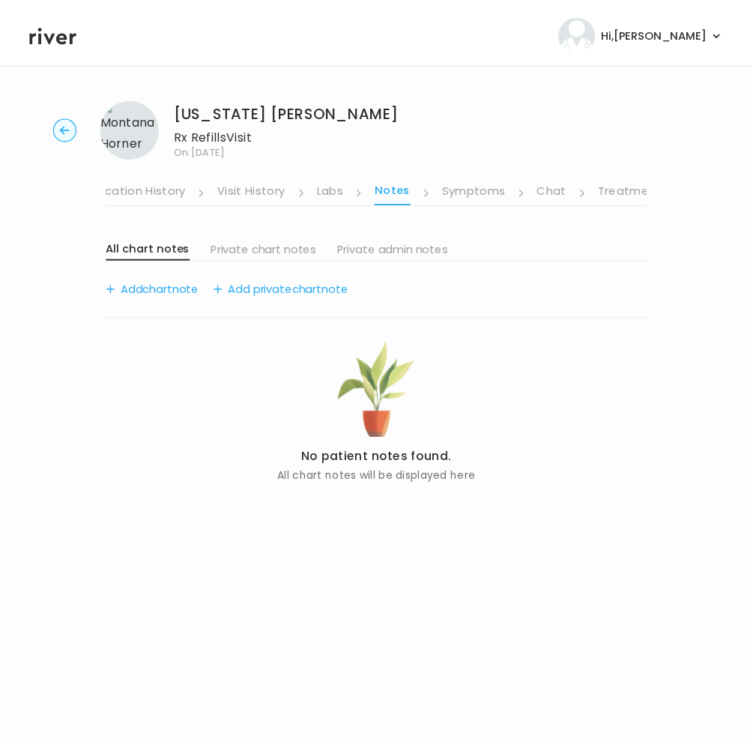
scroll to position [0, 256]
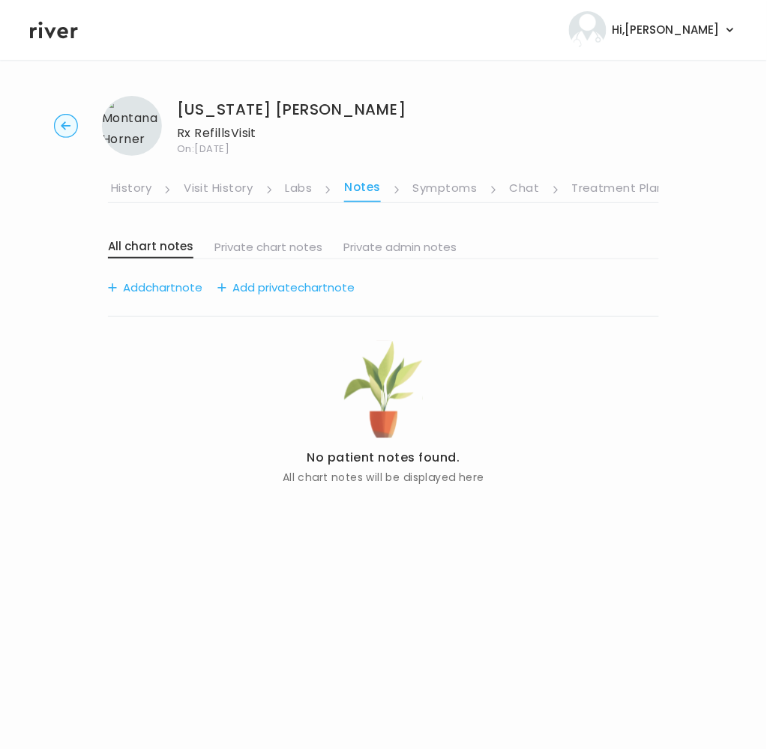
click at [608, 187] on link "Treatment Plan" at bounding box center [618, 190] width 93 height 24
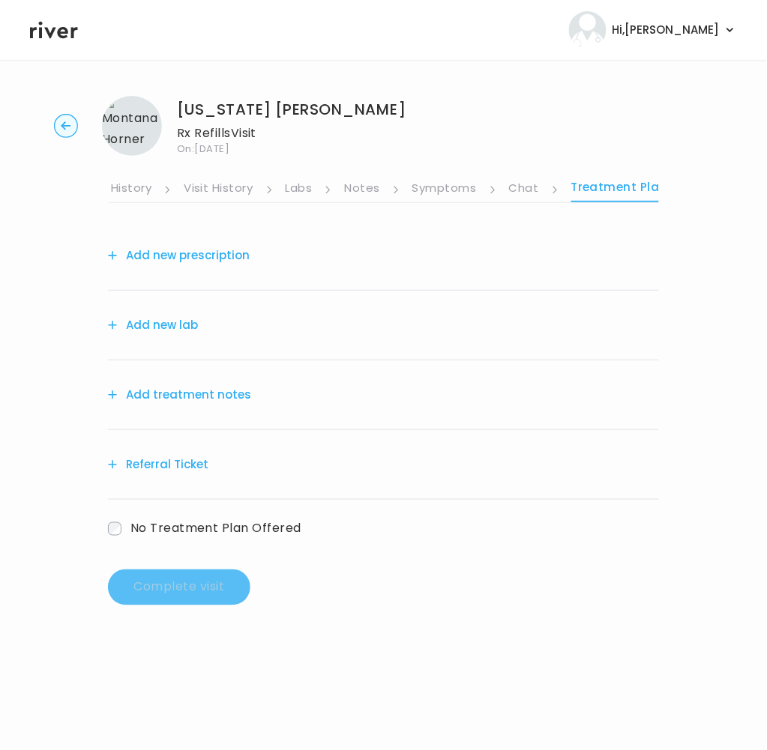
click at [459, 183] on link "Symptoms" at bounding box center [444, 190] width 64 height 24
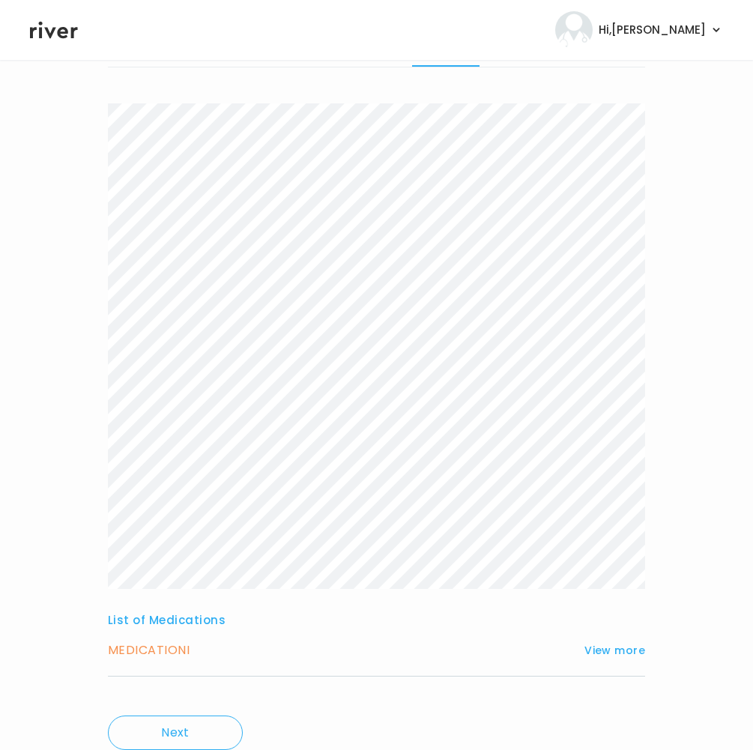
scroll to position [193, 0]
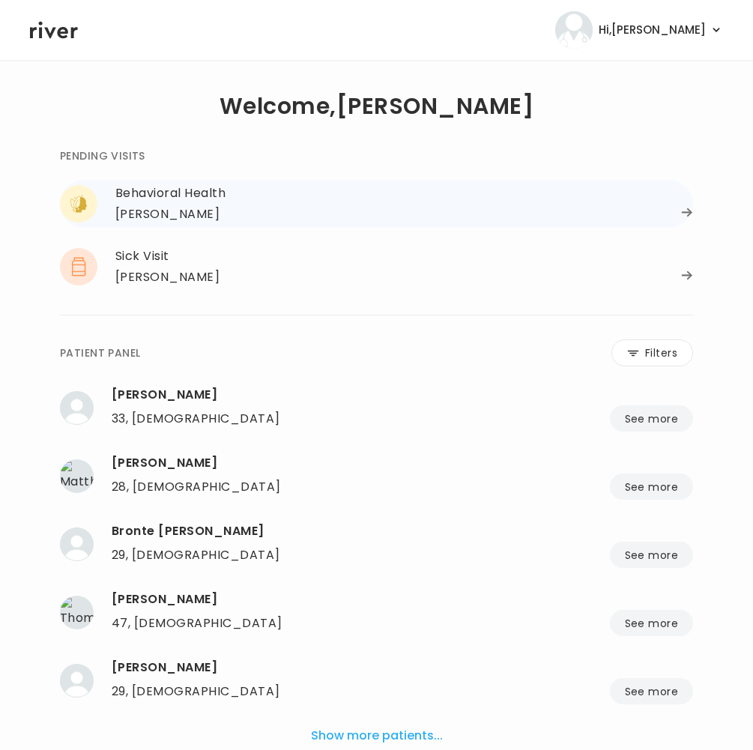
click at [175, 211] on div "Derrik Sipes" at bounding box center [167, 214] width 104 height 21
